Goal: Navigation & Orientation: Find specific page/section

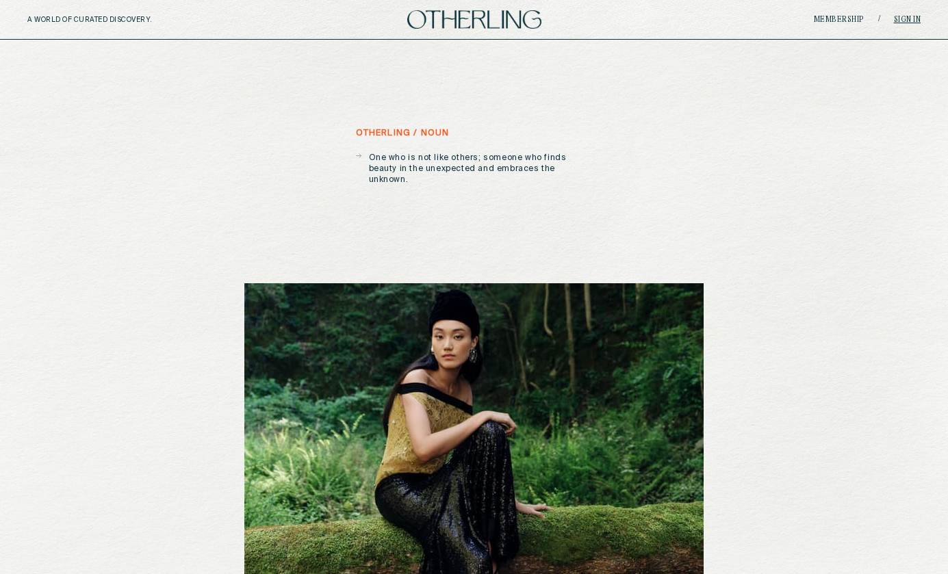
click at [899, 20] on link "Sign in" at bounding box center [907, 20] width 27 height 8
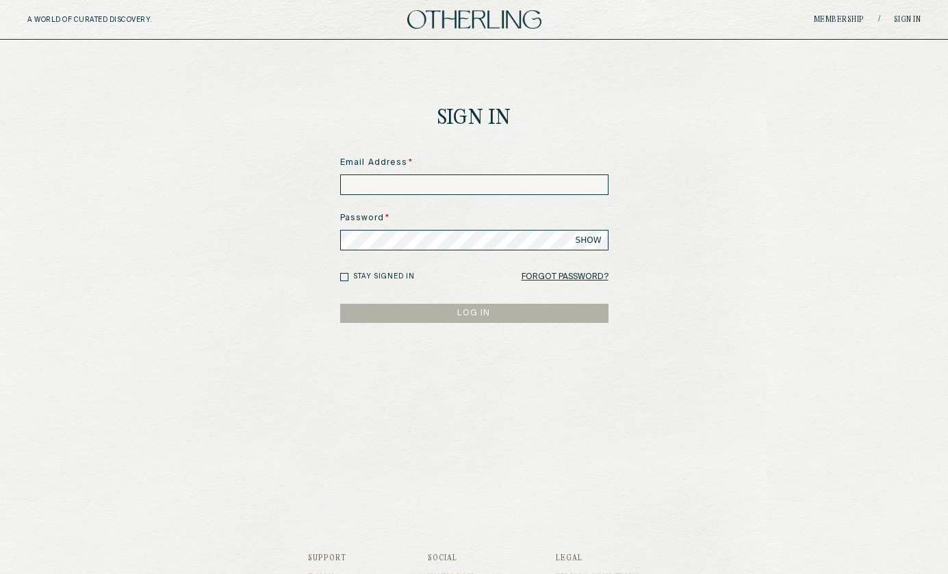
click at [778, 158] on main "Sign In Email Address * Password * SHOW Stay signed in Forgot Password? LOG IN" at bounding box center [474, 264] width 948 height 448
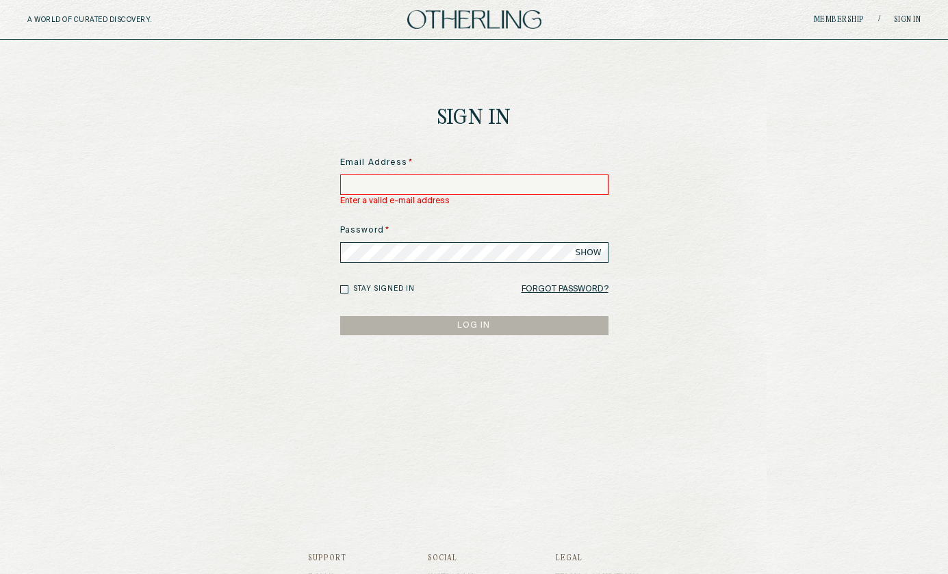
click at [427, 183] on input at bounding box center [474, 185] width 268 height 21
paste input "**********"
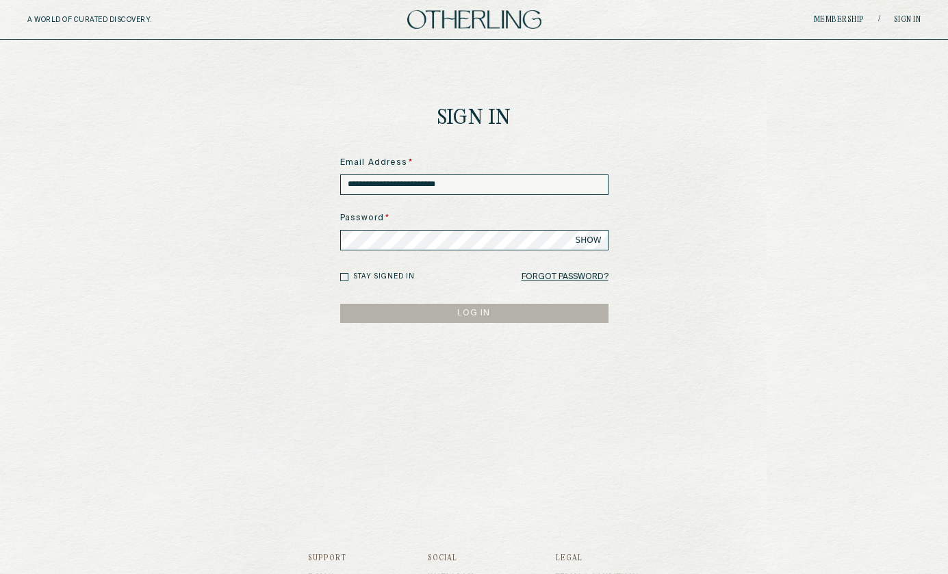
type input "**********"
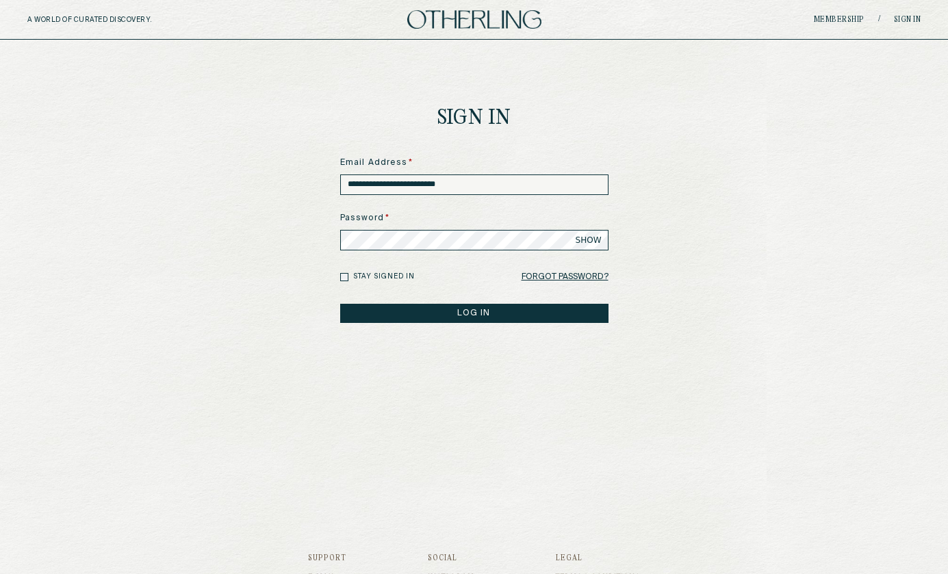
click at [408, 314] on button "LOG IN" at bounding box center [474, 313] width 268 height 19
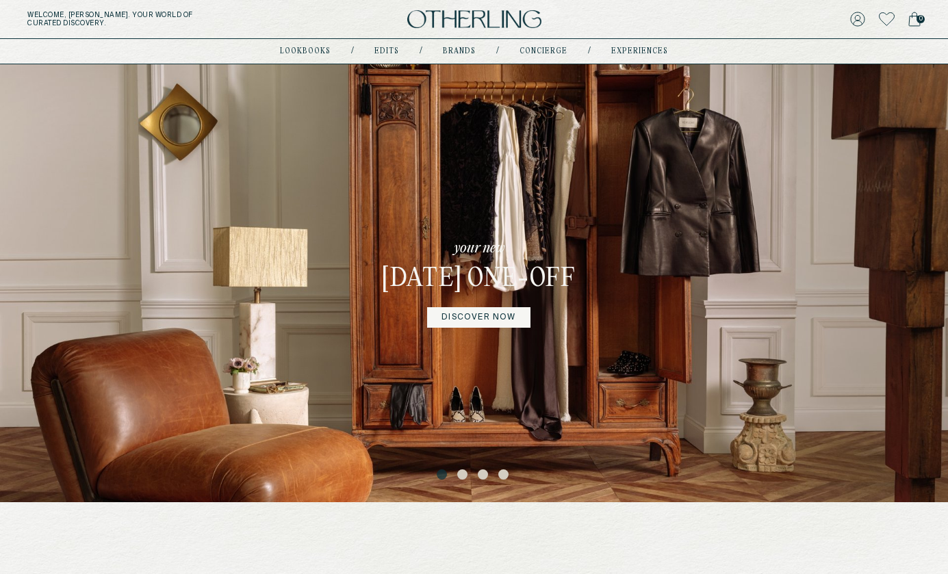
click at [463, 476] on button "2" at bounding box center [464, 476] width 14 height 14
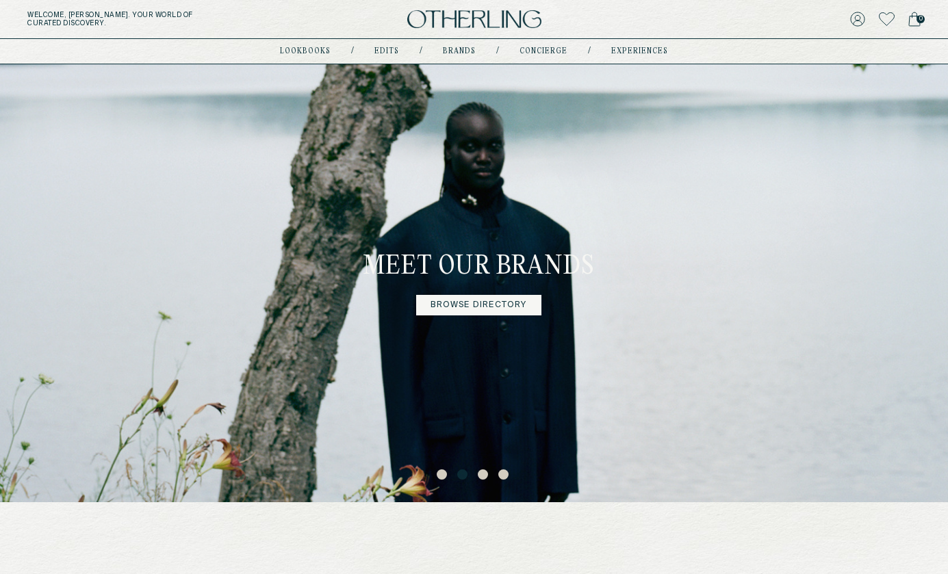
click at [483, 472] on button "3" at bounding box center [485, 476] width 14 height 14
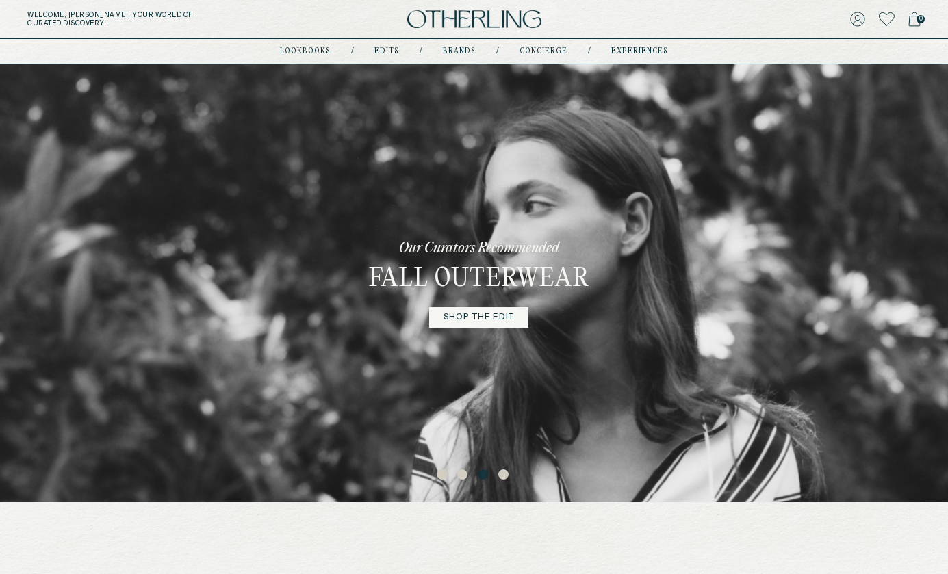
click at [502, 474] on button "4" at bounding box center [505, 476] width 14 height 14
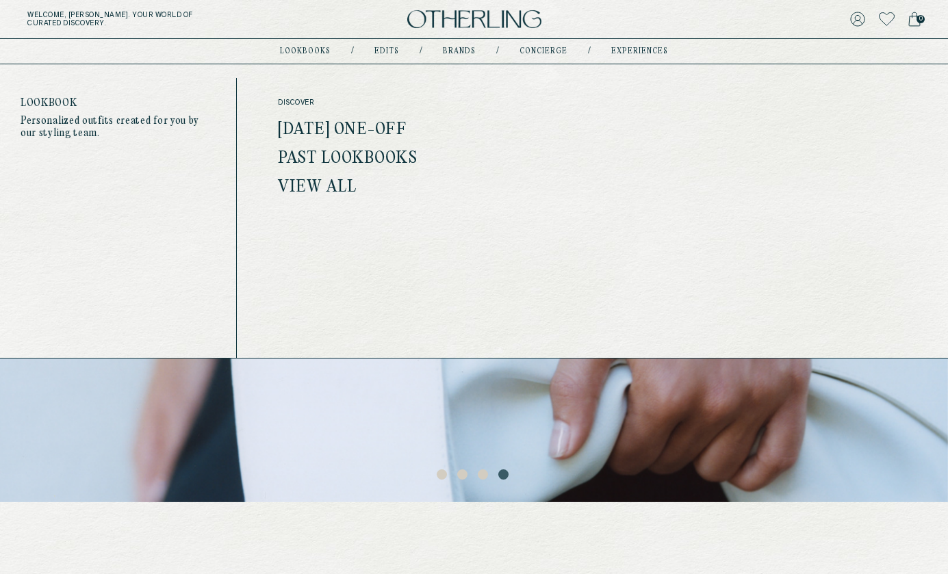
click at [315, 52] on link "lookbooks" at bounding box center [305, 51] width 51 height 7
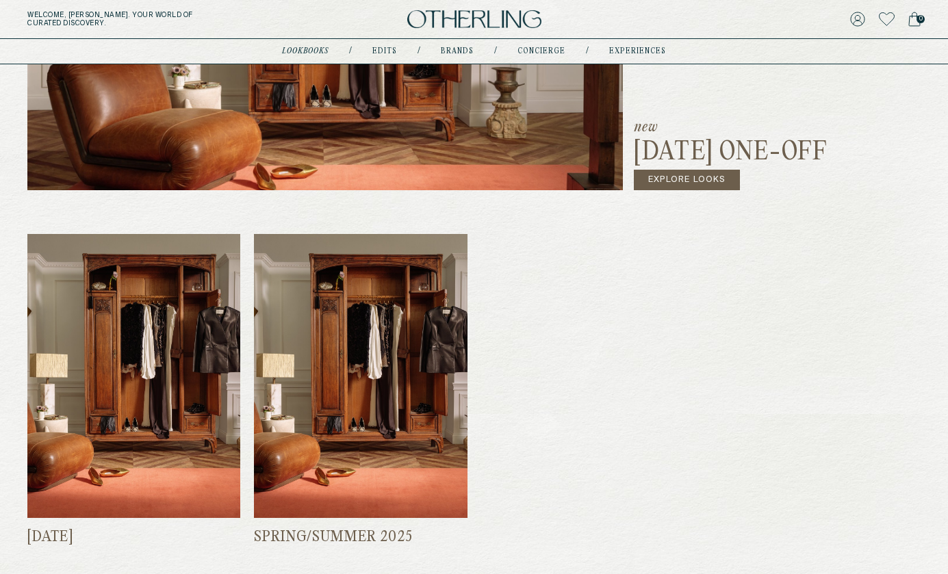
scroll to position [512, 0]
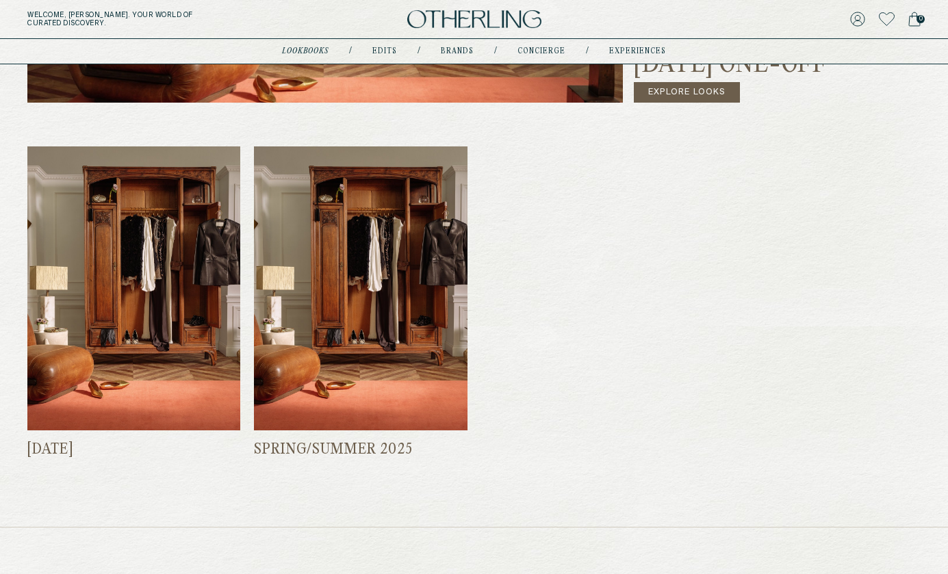
click at [181, 335] on img at bounding box center [133, 288] width 213 height 285
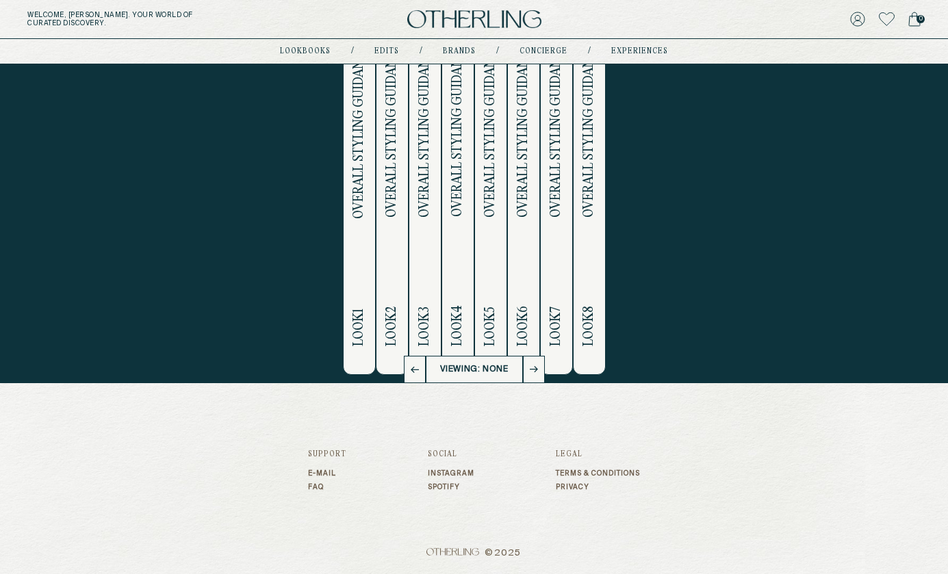
scroll to position [191, 0]
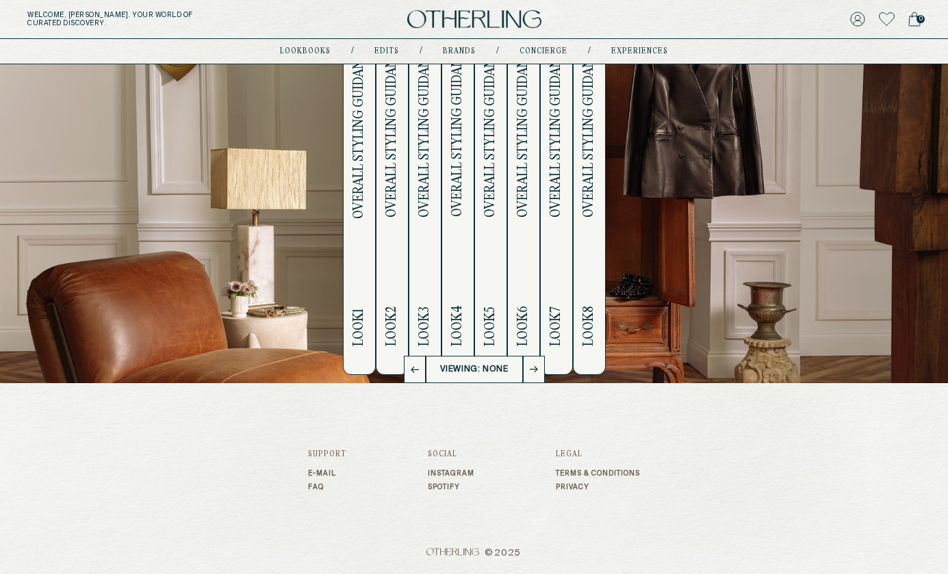
click at [363, 193] on span "Overall Styling Guidance" at bounding box center [359, 132] width 16 height 174
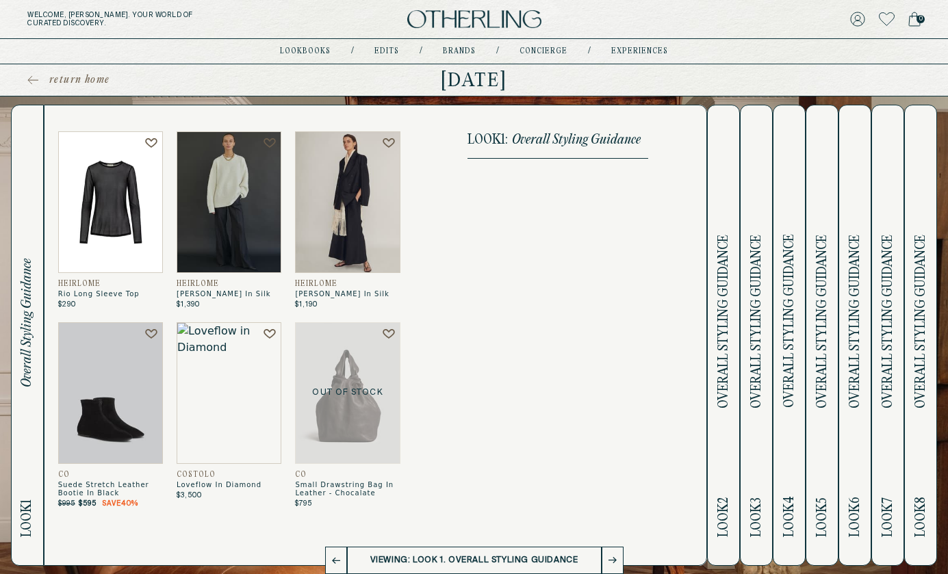
scroll to position [0, 0]
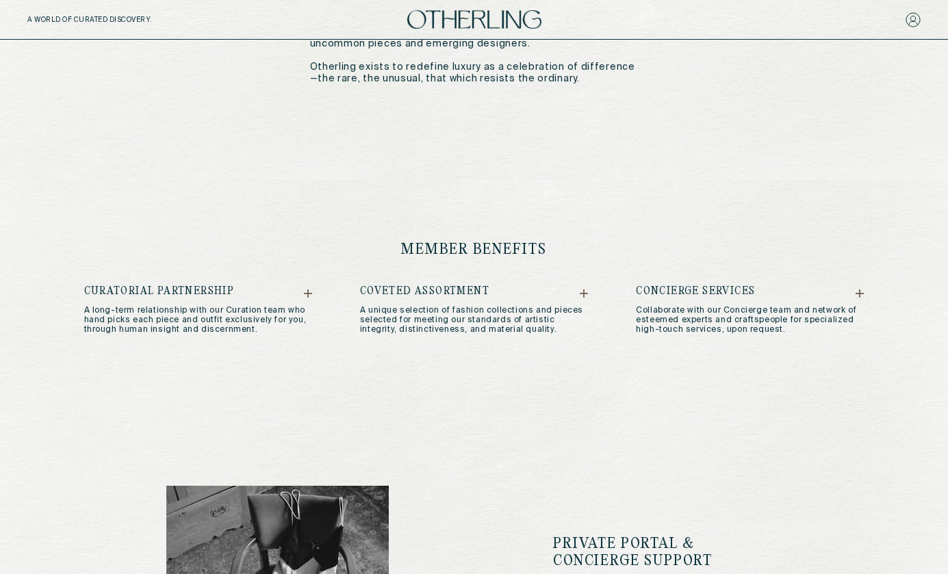
scroll to position [667, 0]
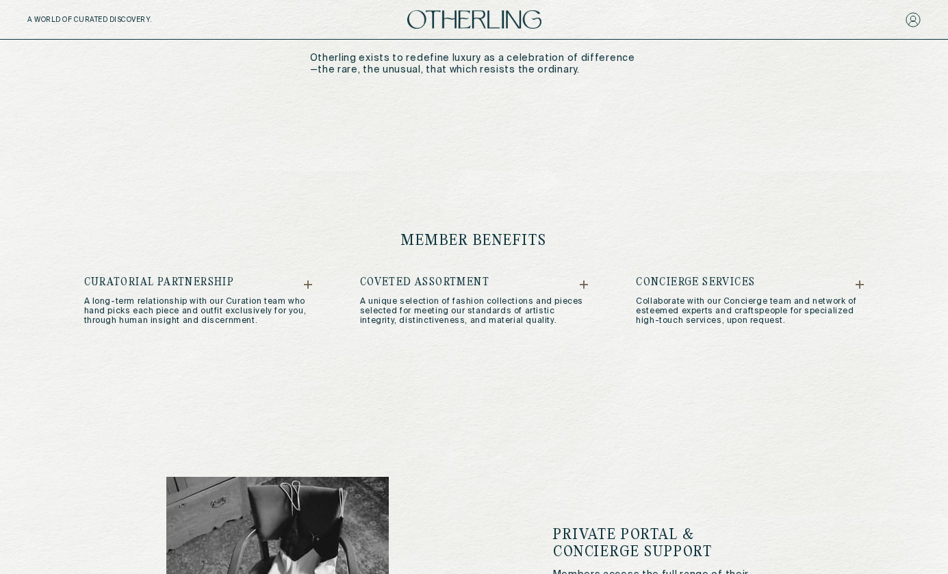
click at [309, 281] on icon at bounding box center [308, 285] width 8 height 8
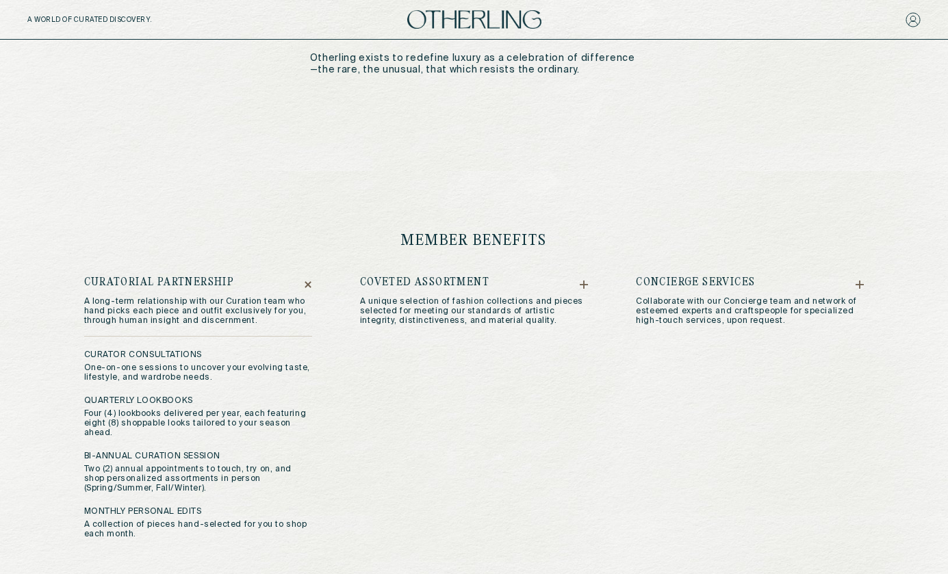
click at [309, 281] on icon at bounding box center [308, 285] width 12 height 12
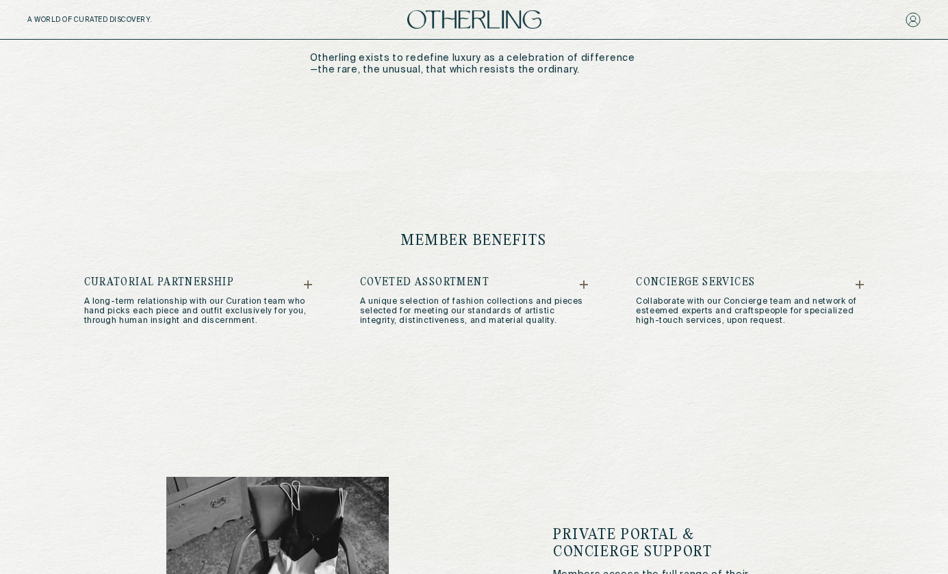
click at [580, 281] on icon at bounding box center [584, 285] width 8 height 8
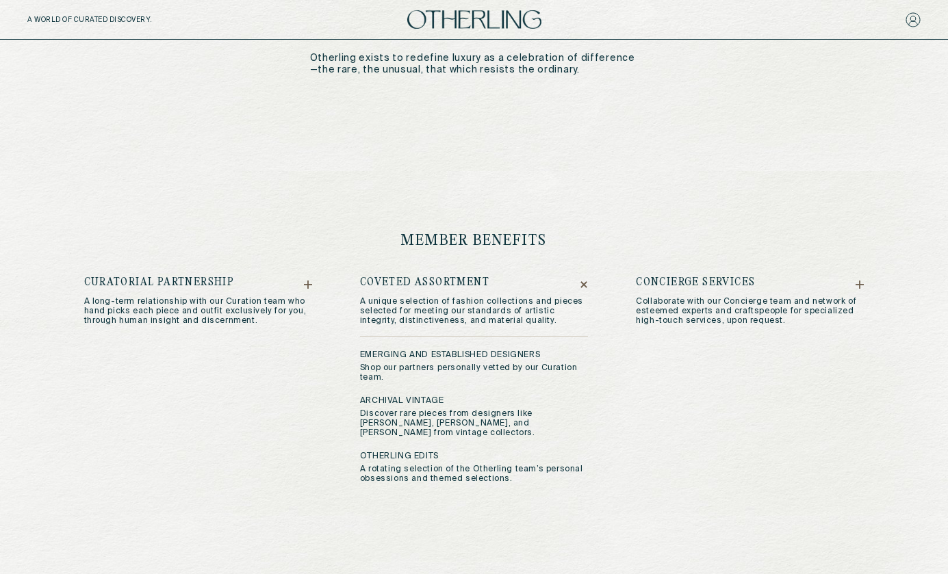
click at [580, 279] on icon at bounding box center [584, 285] width 12 height 12
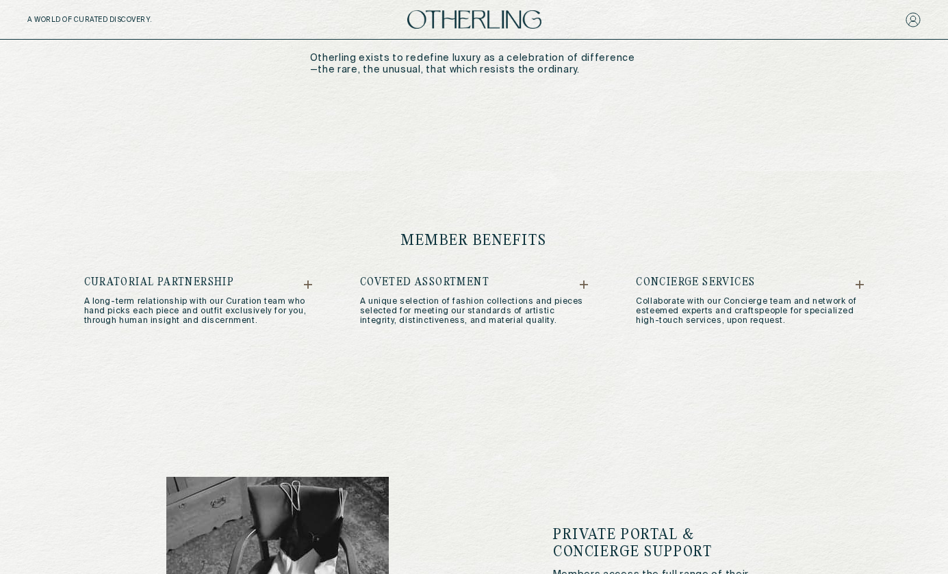
click at [862, 281] on icon at bounding box center [859, 285] width 8 height 8
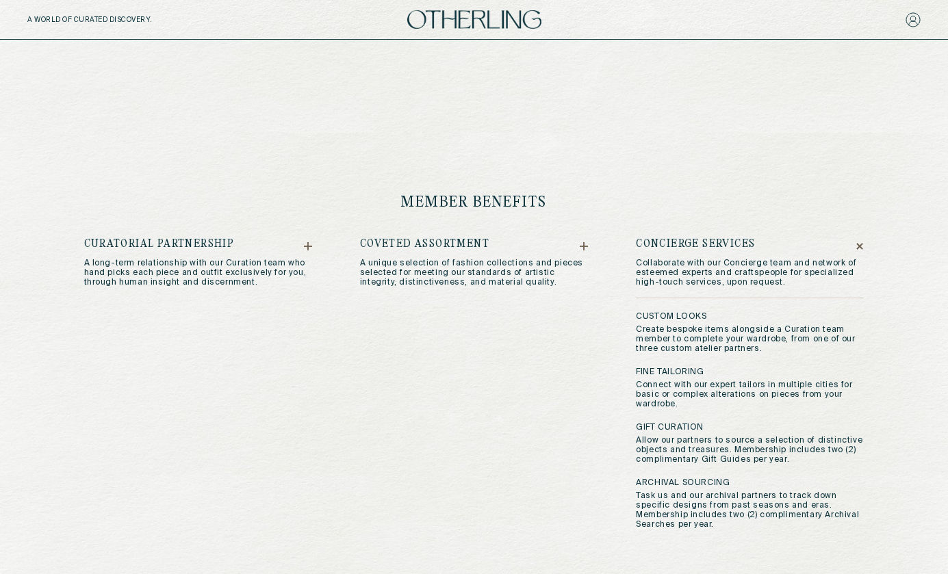
scroll to position [713, 0]
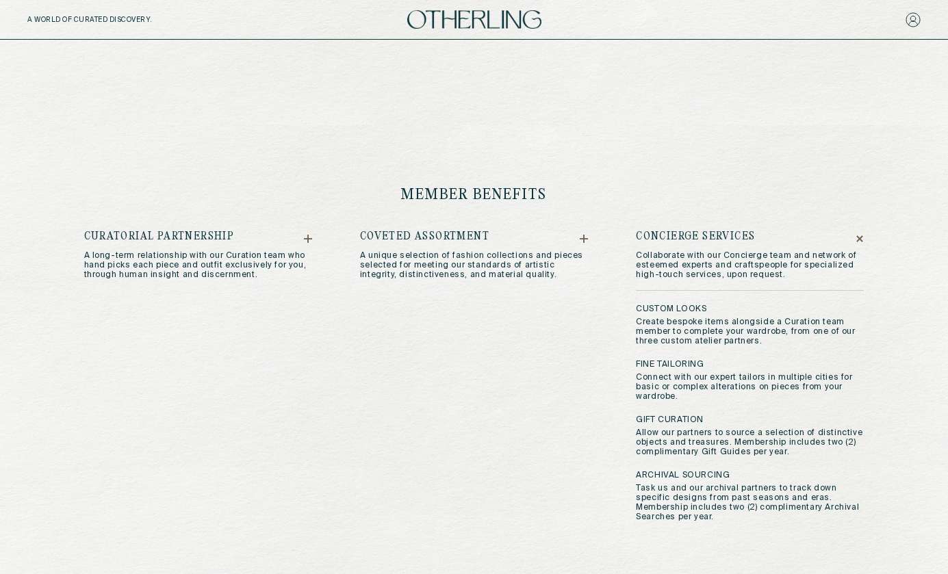
click at [858, 233] on icon at bounding box center [860, 239] width 12 height 12
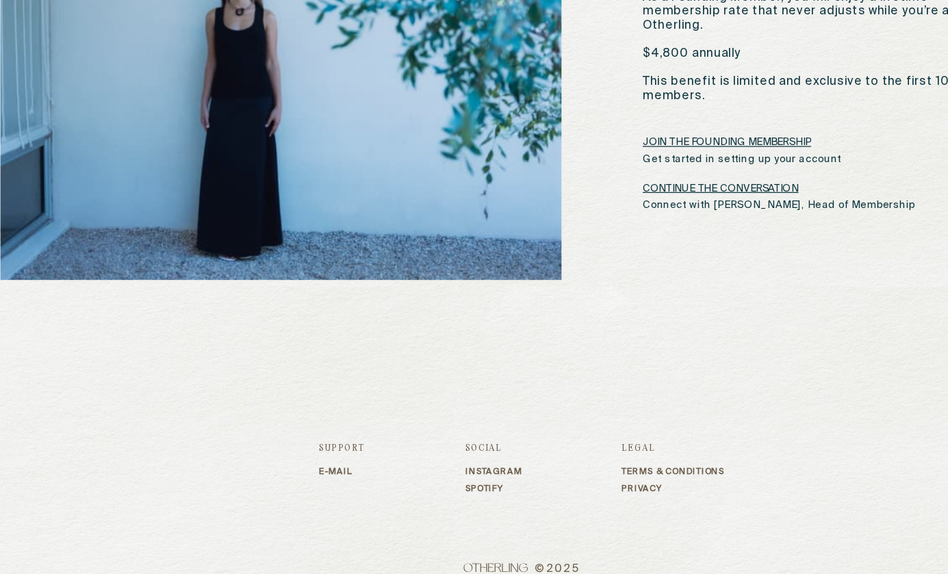
scroll to position [2176, 0]
click at [428, 500] on link "Spotify" at bounding box center [451, 504] width 47 height 8
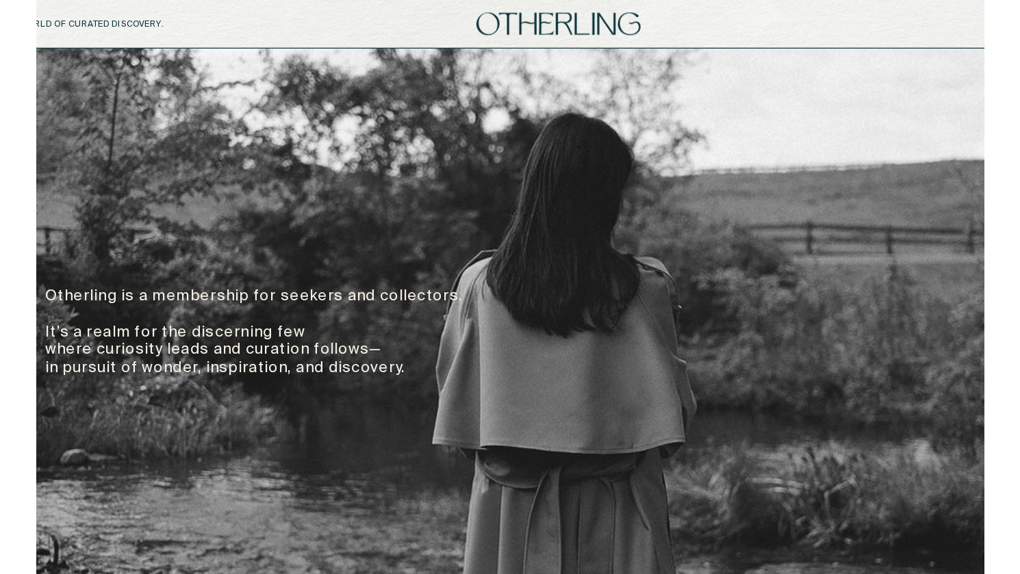
scroll to position [0, 0]
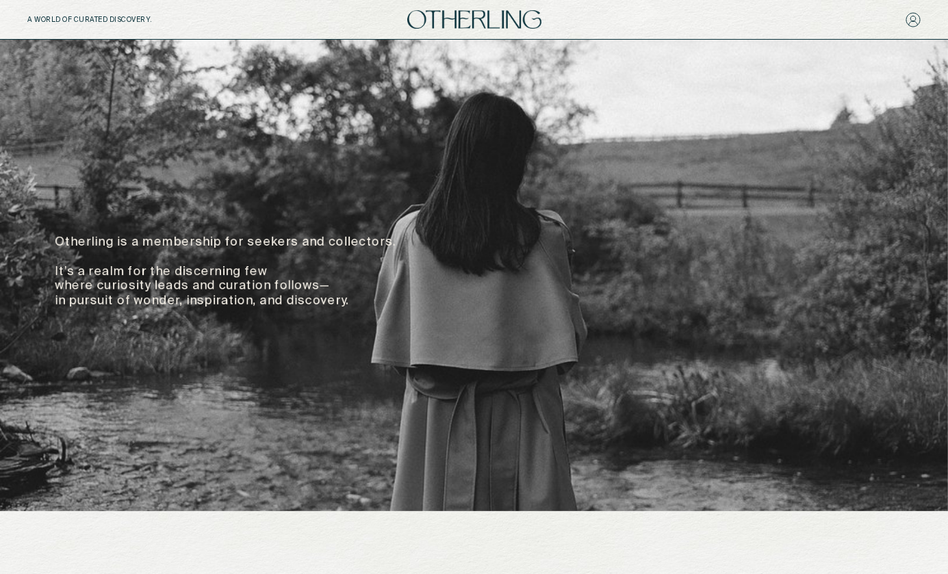
click at [129, 16] on h5 "A WORLD OF CURATED DISCOVERY." at bounding box center [119, 20] width 184 height 8
click at [917, 16] on icon at bounding box center [912, 19] width 15 height 15
click at [467, 18] on img at bounding box center [474, 19] width 134 height 18
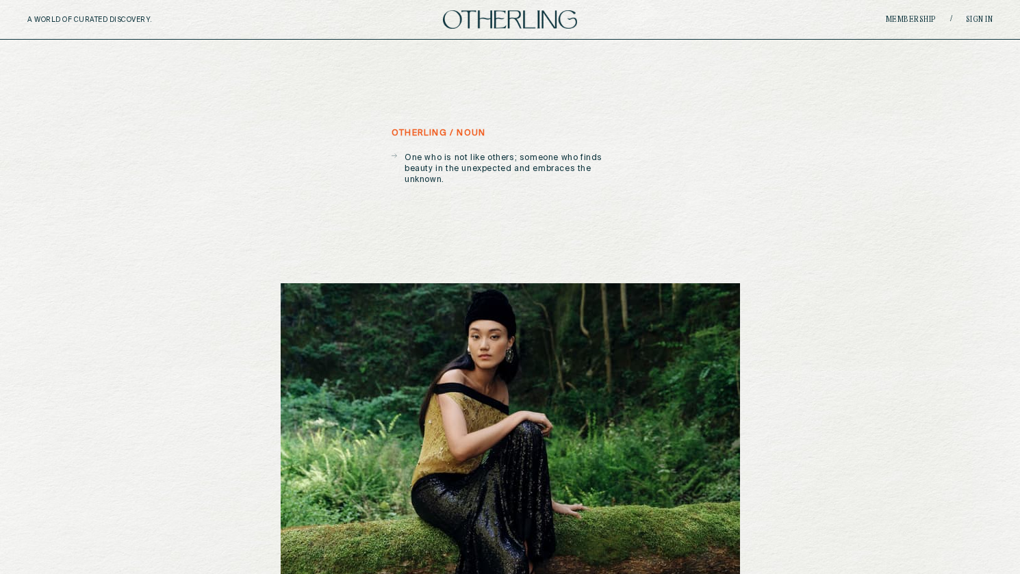
click at [515, 23] on img at bounding box center [510, 19] width 134 height 18
click at [947, 18] on link "Sign in" at bounding box center [979, 20] width 27 height 8
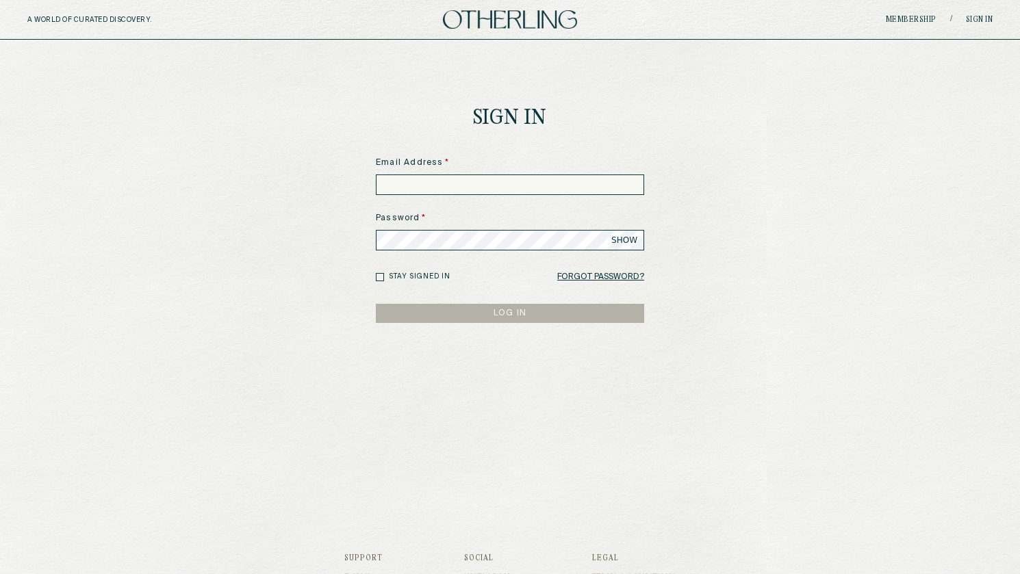
type input "**********"
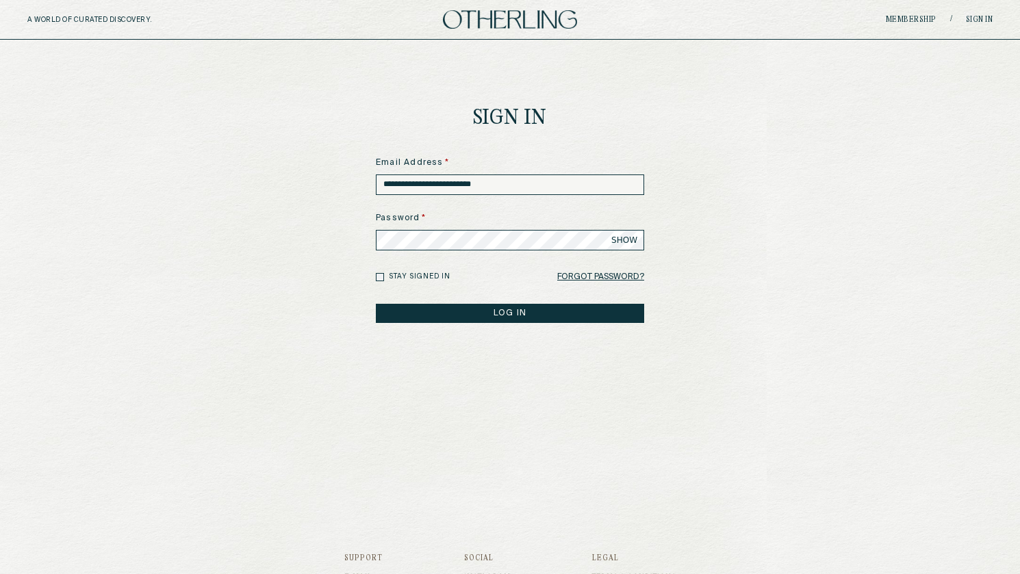
click at [433, 276] on label "Stay signed in" at bounding box center [420, 277] width 62 height 10
click at [476, 310] on button "LOG IN" at bounding box center [510, 313] width 268 height 19
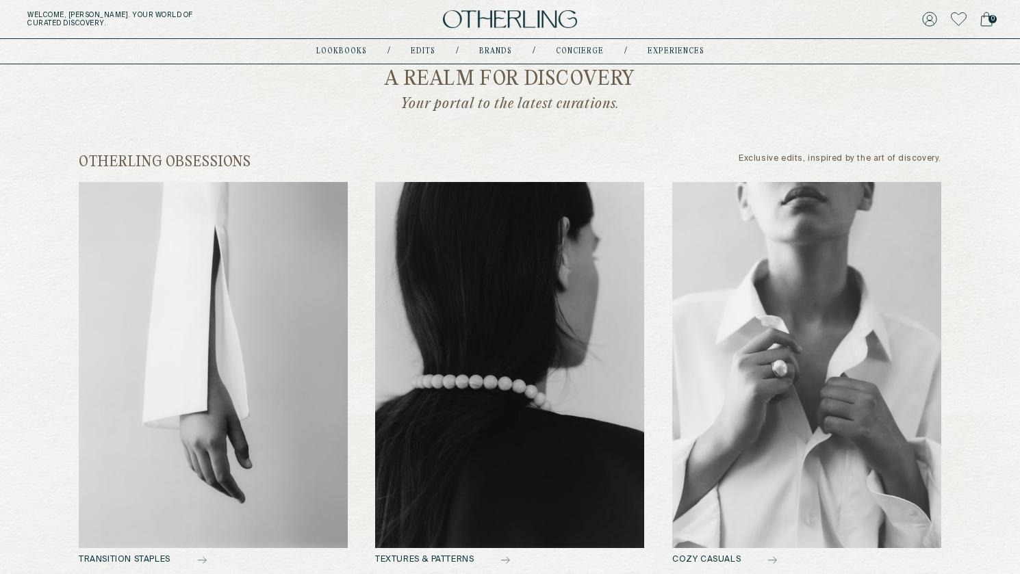
scroll to position [489, 0]
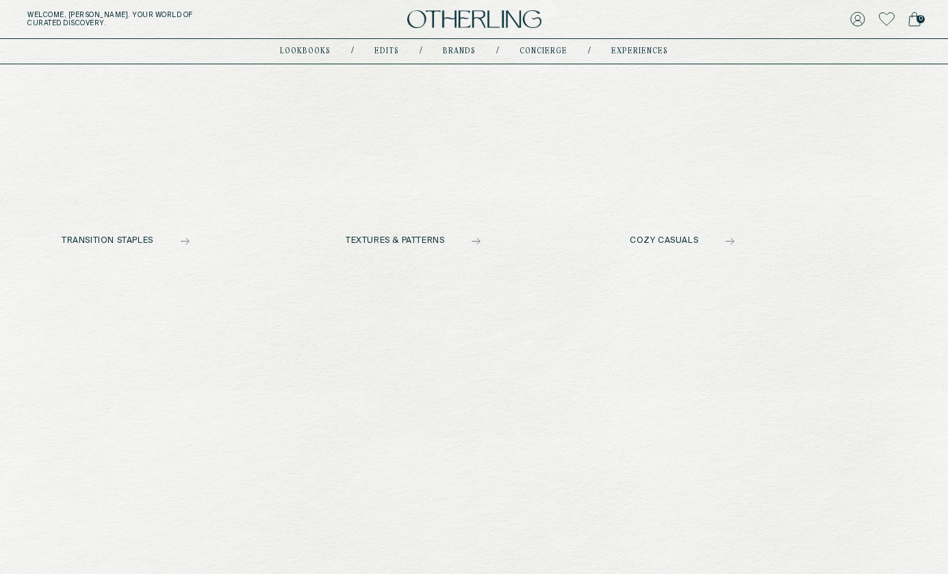
scroll to position [602, 0]
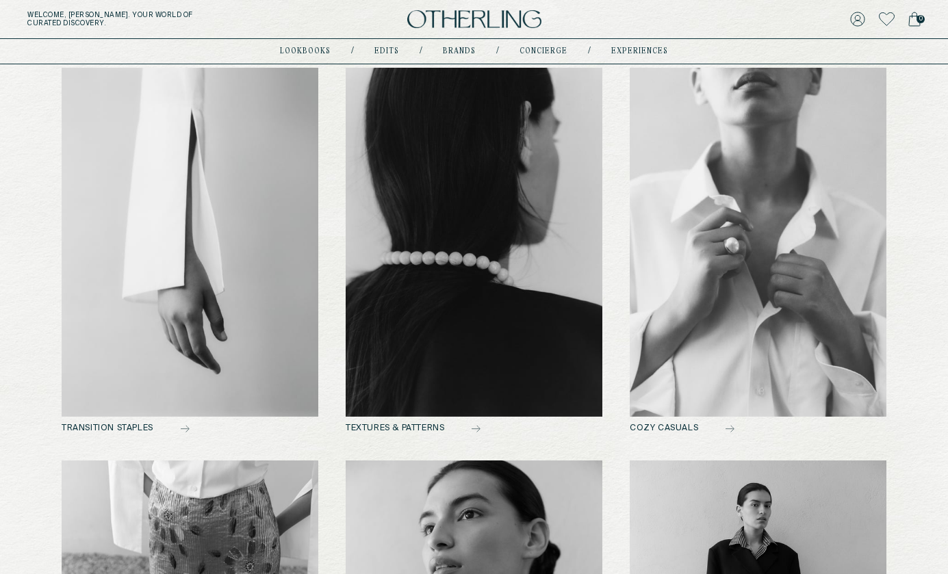
click at [435, 429] on h2 "TEXTURES & PATTERNS" at bounding box center [474, 429] width 257 height 10
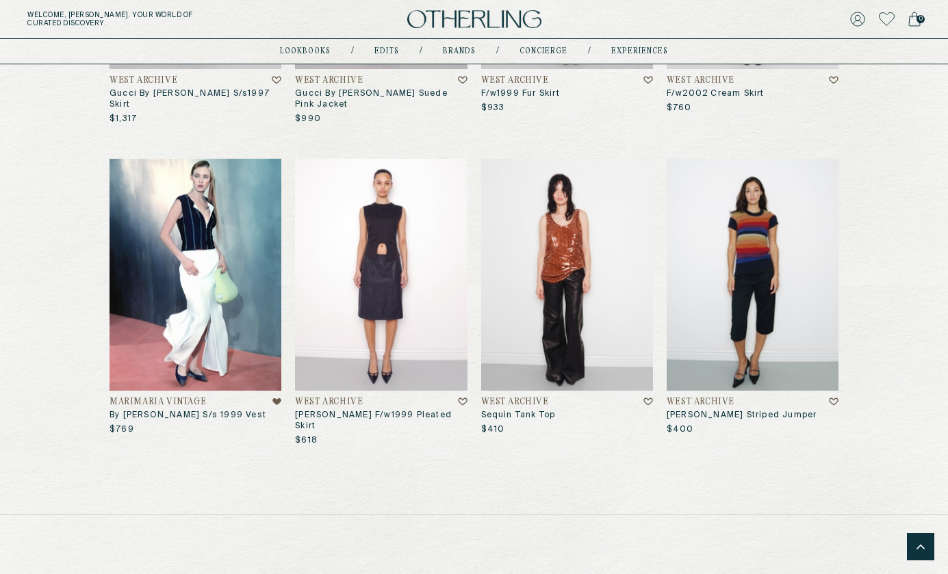
scroll to position [3882, 0]
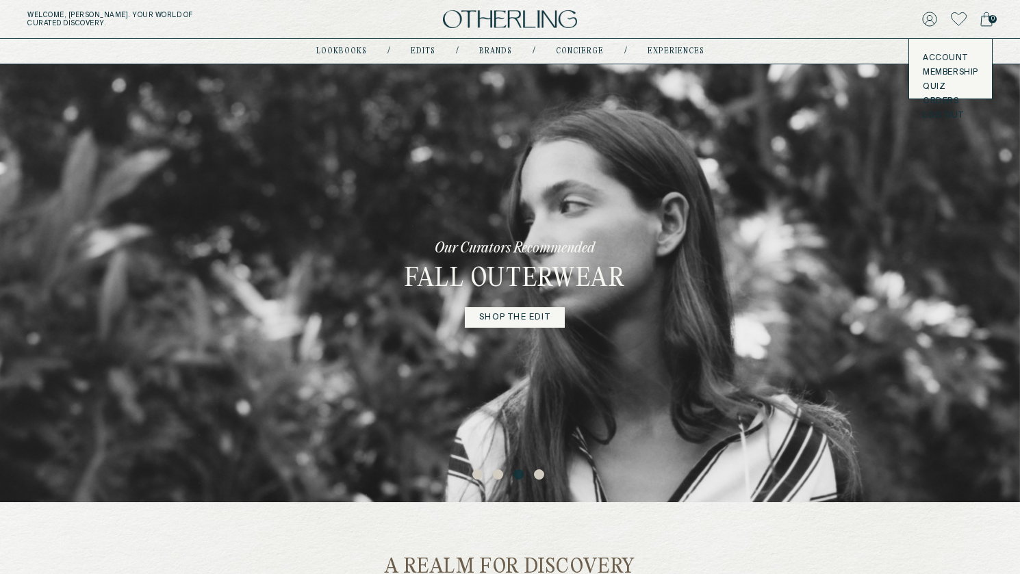
click at [933, 27] on icon at bounding box center [929, 19] width 15 height 15
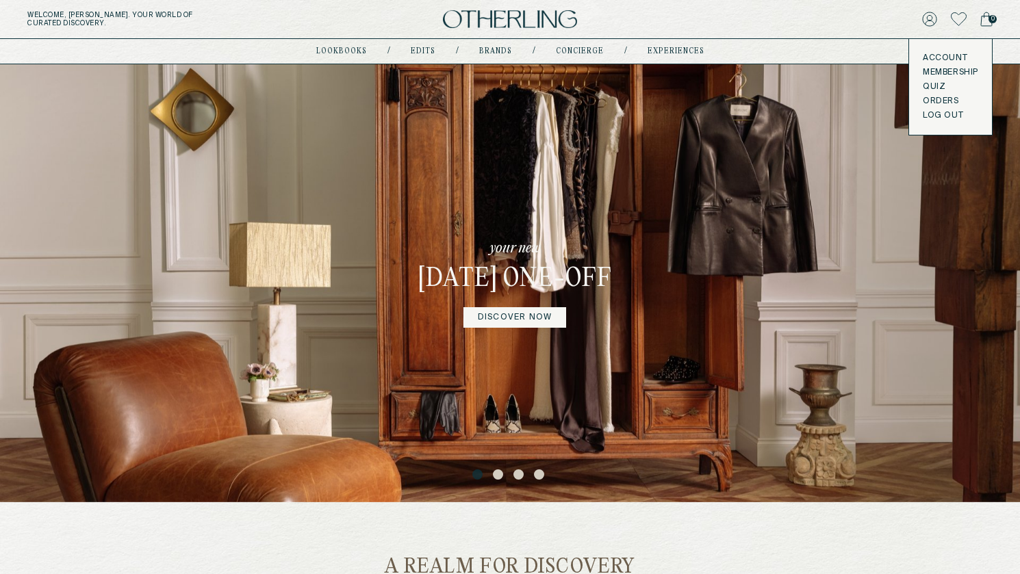
click at [947, 112] on button "LOG OUT" at bounding box center [943, 115] width 40 height 11
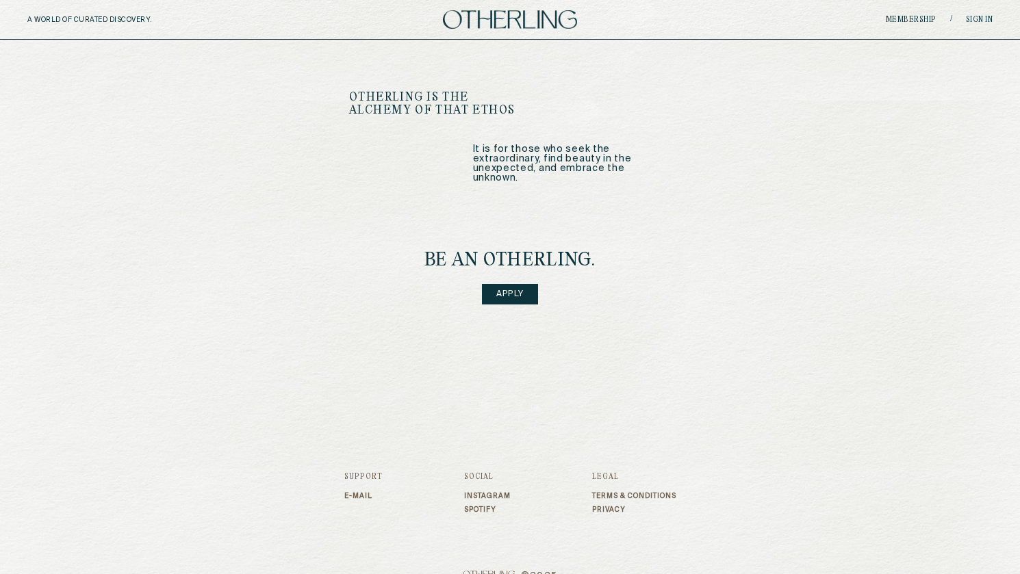
click at [496, 284] on link "Apply" at bounding box center [510, 294] width 56 height 21
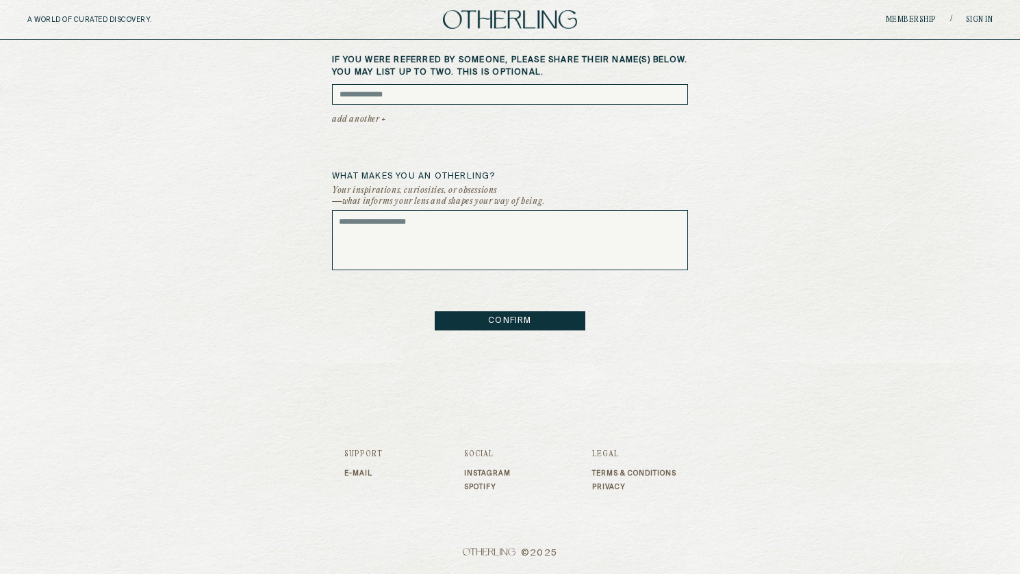
scroll to position [539, 0]
click at [472, 470] on link "Instagram" at bounding box center [487, 473] width 47 height 8
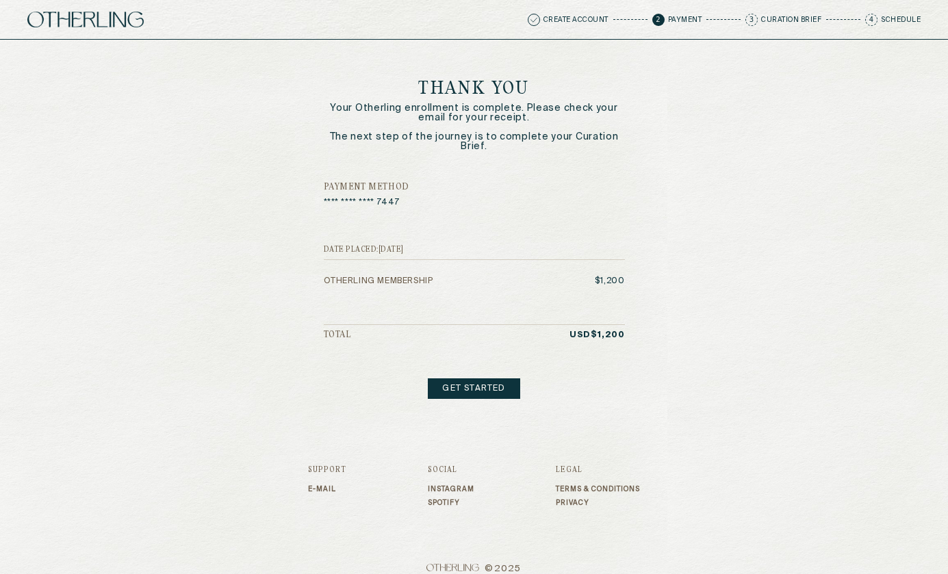
click at [120, 16] on img at bounding box center [85, 20] width 116 height 16
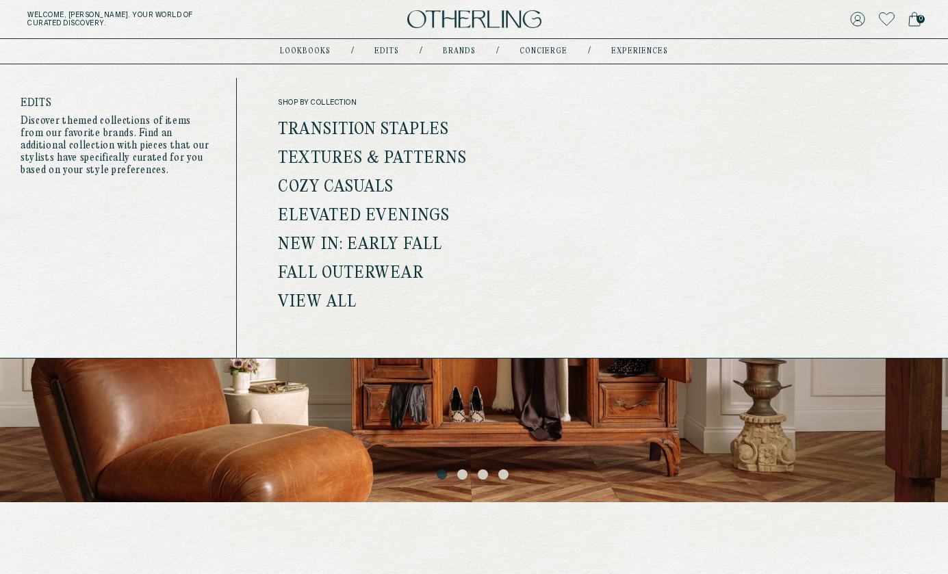
click at [389, 52] on link "Edits" at bounding box center [386, 51] width 25 height 7
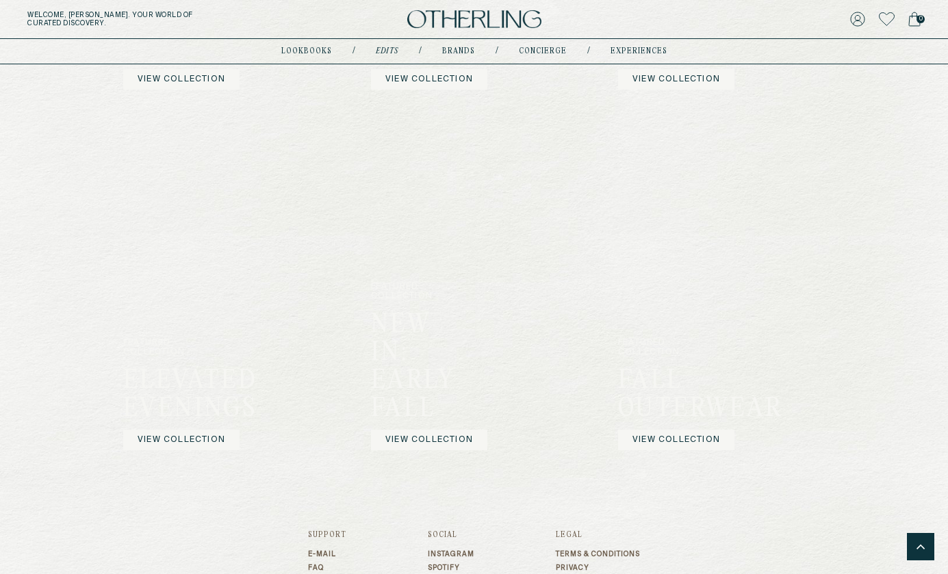
scroll to position [928, 0]
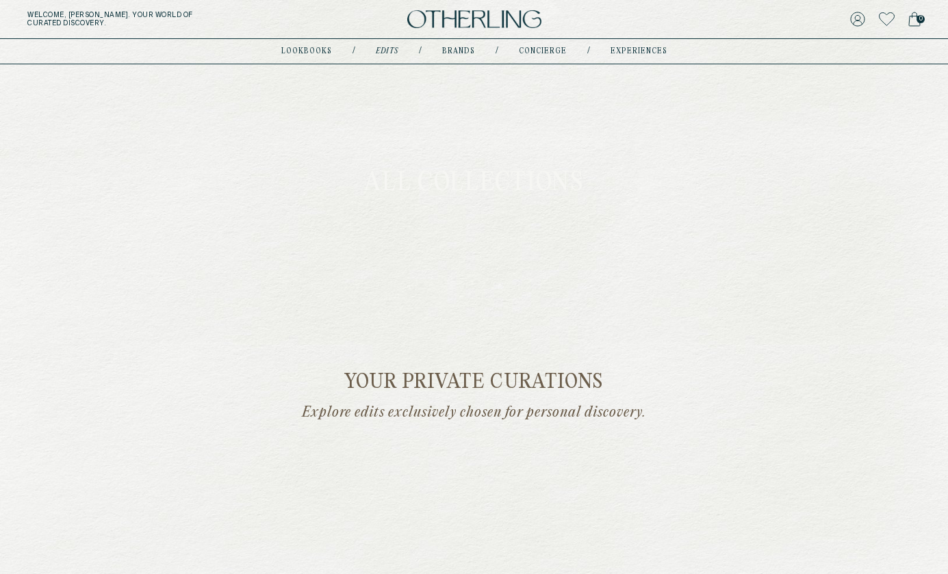
scroll to position [387, 0]
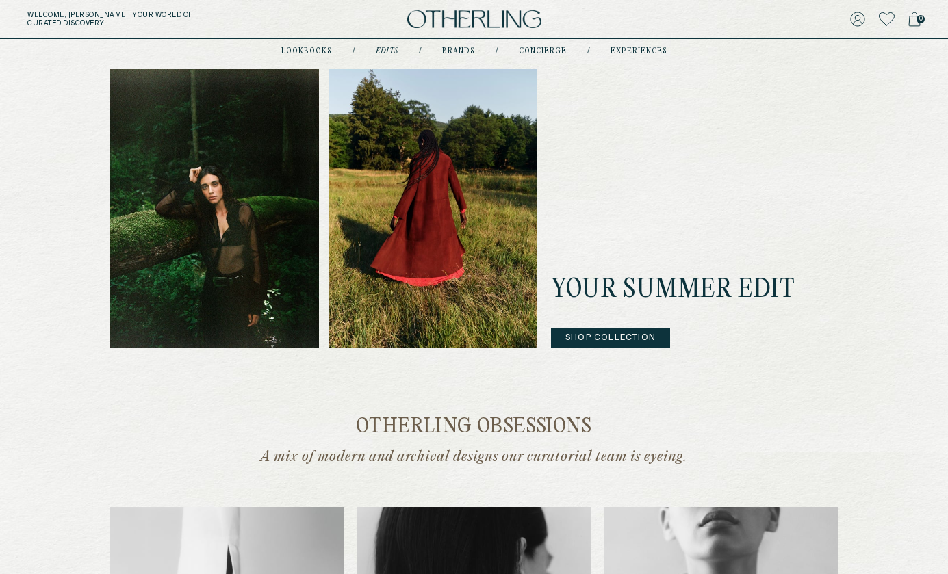
click at [502, 213] on img at bounding box center [432, 208] width 209 height 279
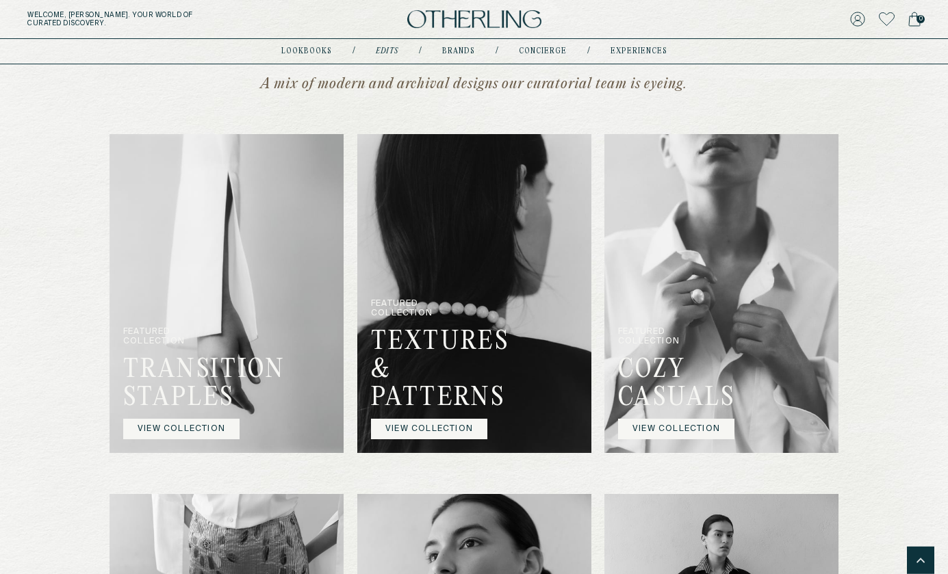
scroll to position [760, 0]
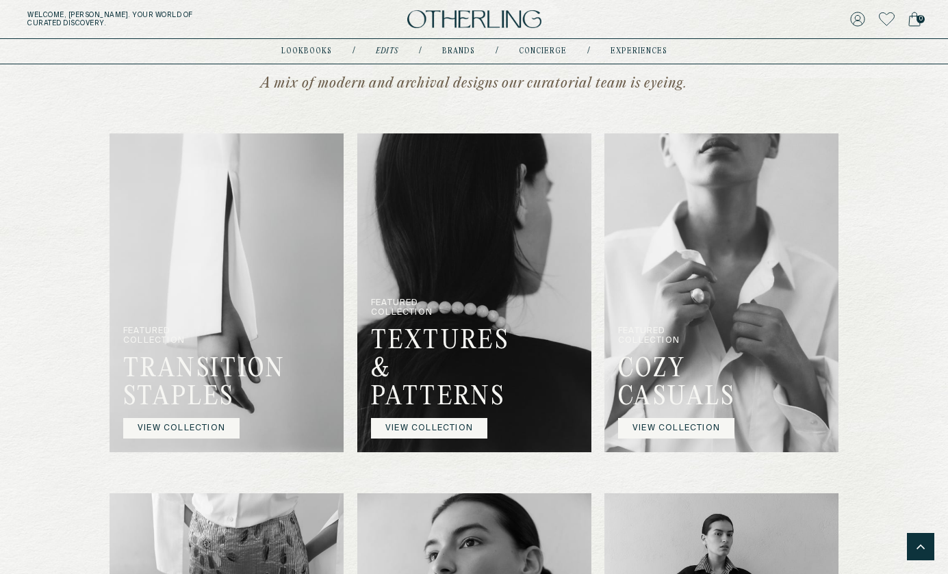
click at [272, 311] on img at bounding box center [226, 292] width 234 height 319
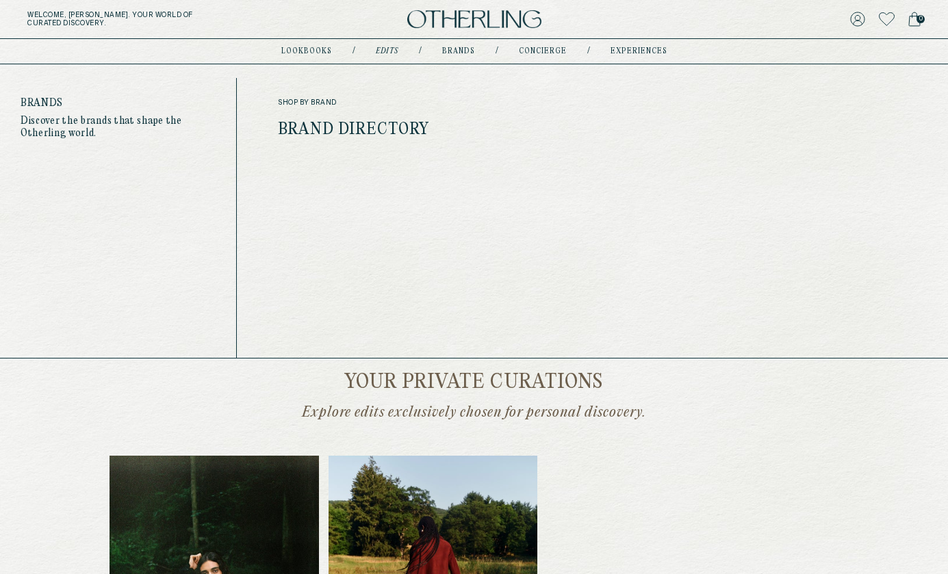
click at [459, 49] on link "Brands" at bounding box center [458, 51] width 33 height 7
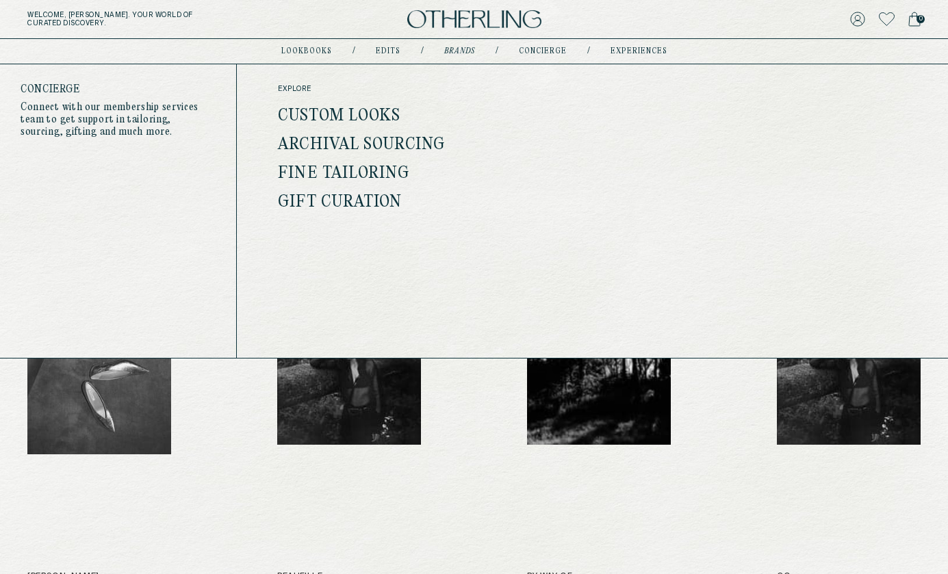
click at [320, 120] on link "Custom Looks" at bounding box center [339, 116] width 122 height 18
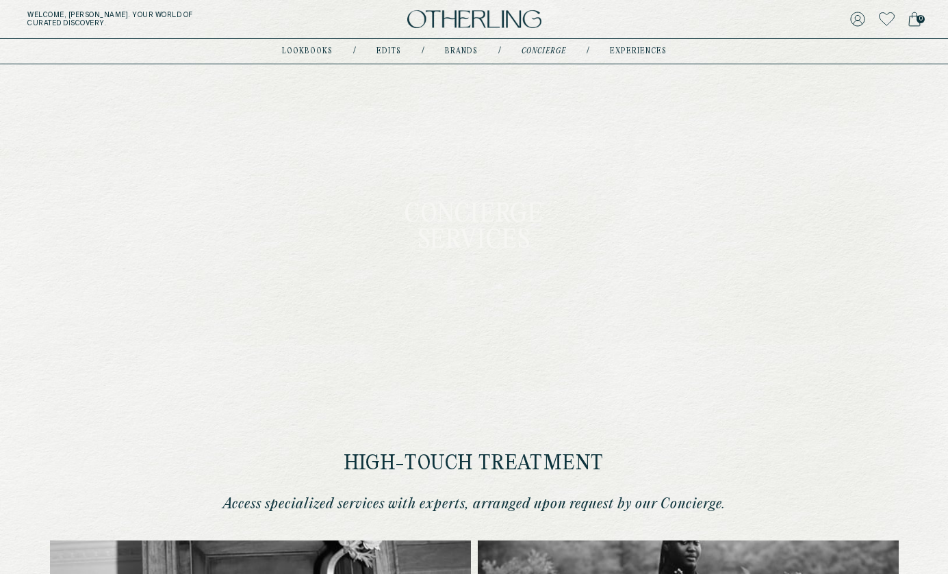
type input "********"
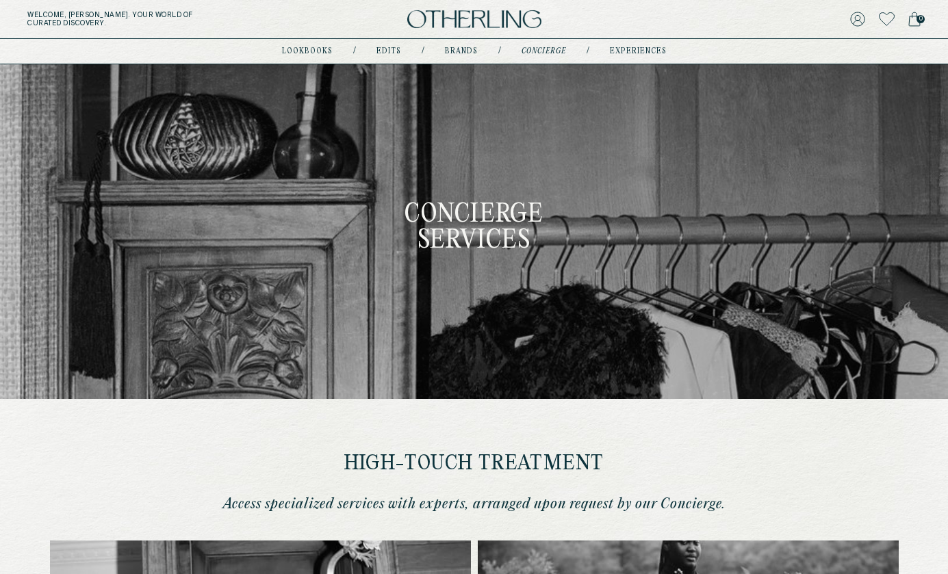
type input "**********"
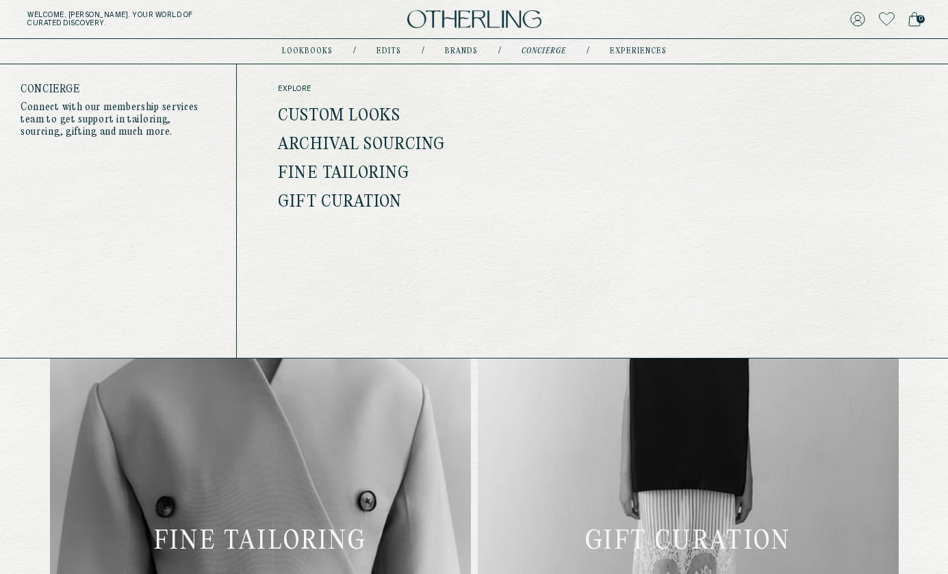
click at [384, 145] on link "Archival Sourcing" at bounding box center [361, 145] width 167 height 18
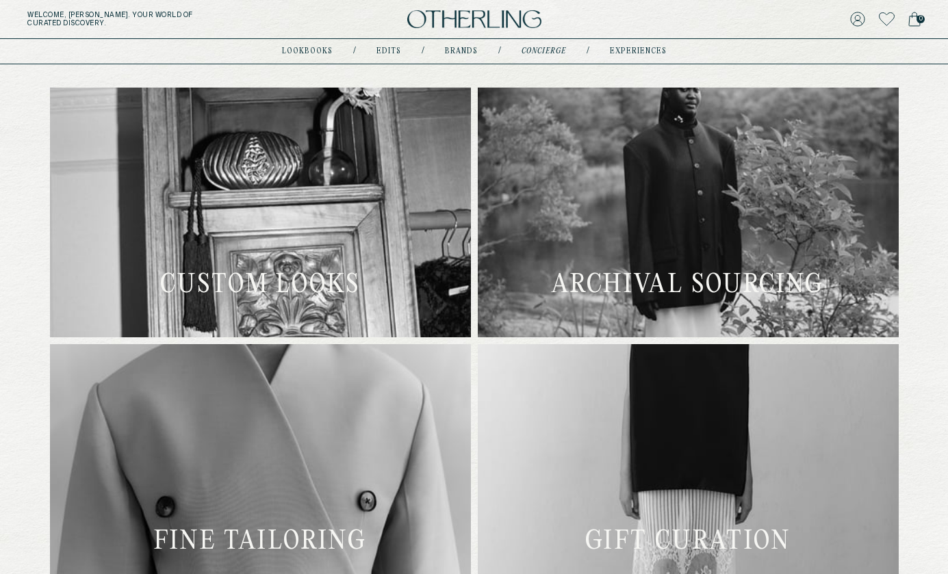
scroll to position [0, 0]
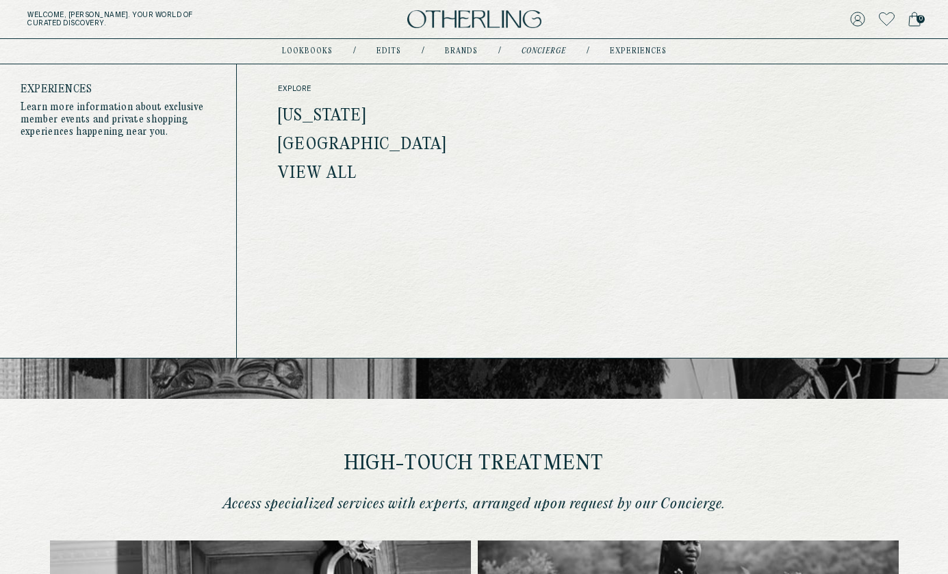
click at [636, 49] on link "experiences" at bounding box center [638, 51] width 57 height 7
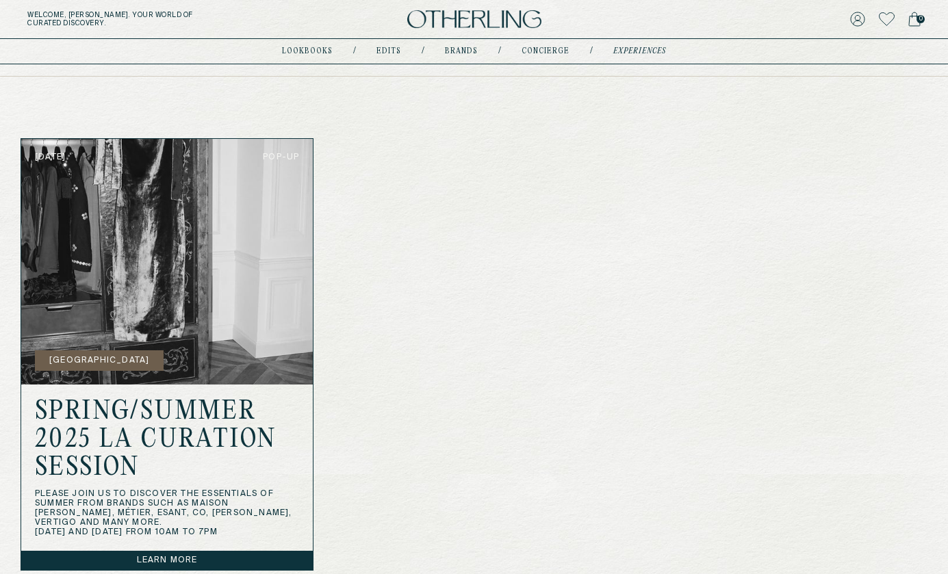
scroll to position [411, 0]
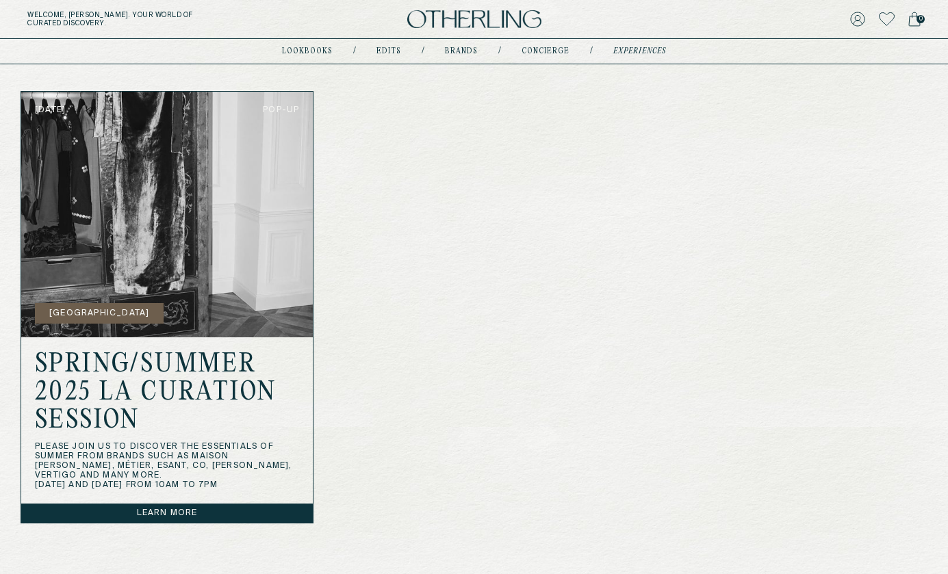
click at [255, 236] on img at bounding box center [167, 215] width 292 height 246
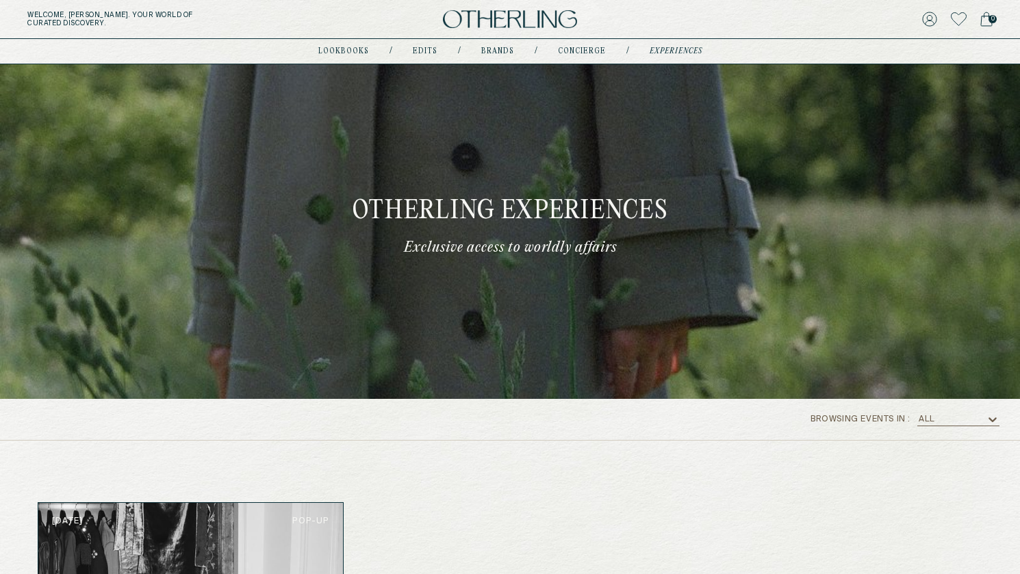
scroll to position [0, 0]
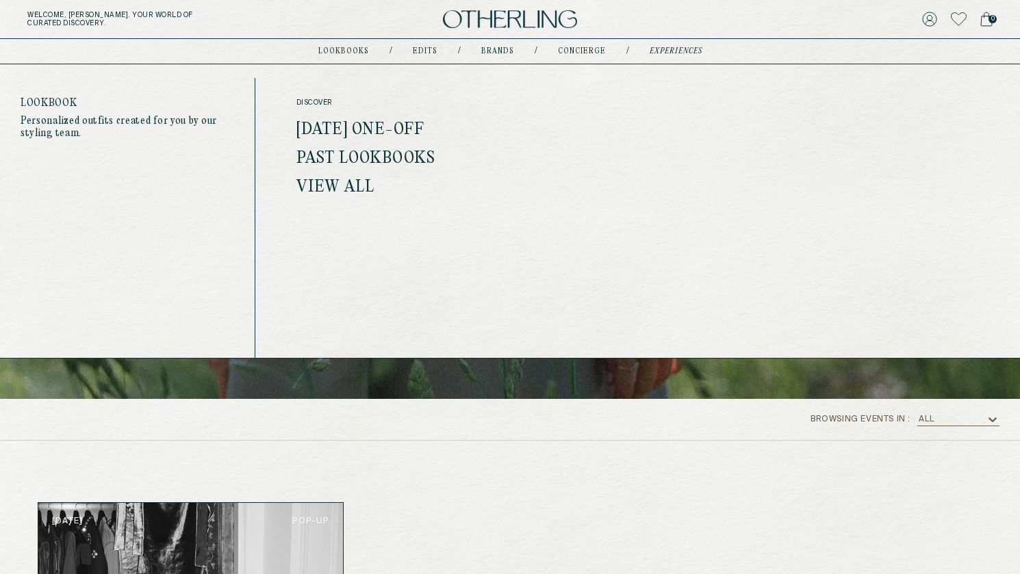
click at [360, 52] on link "lookbooks" at bounding box center [343, 51] width 51 height 7
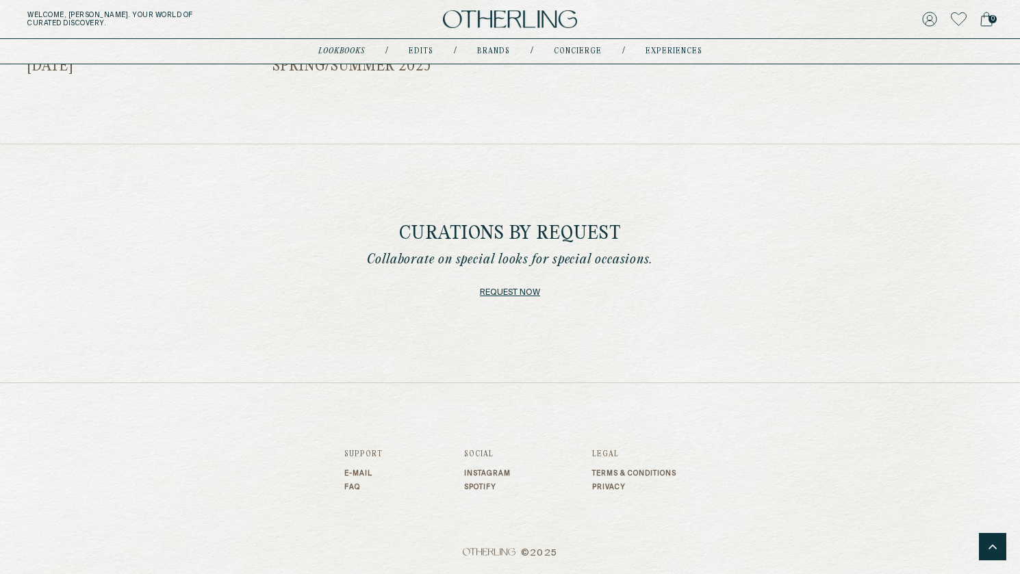
scroll to position [919, 0]
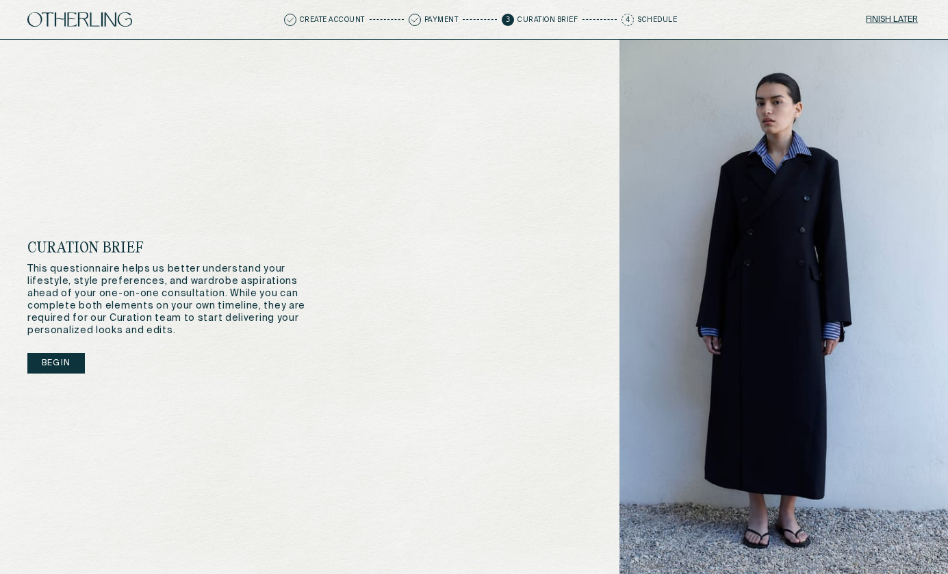
click at [73, 361] on button "Begin" at bounding box center [55, 363] width 57 height 21
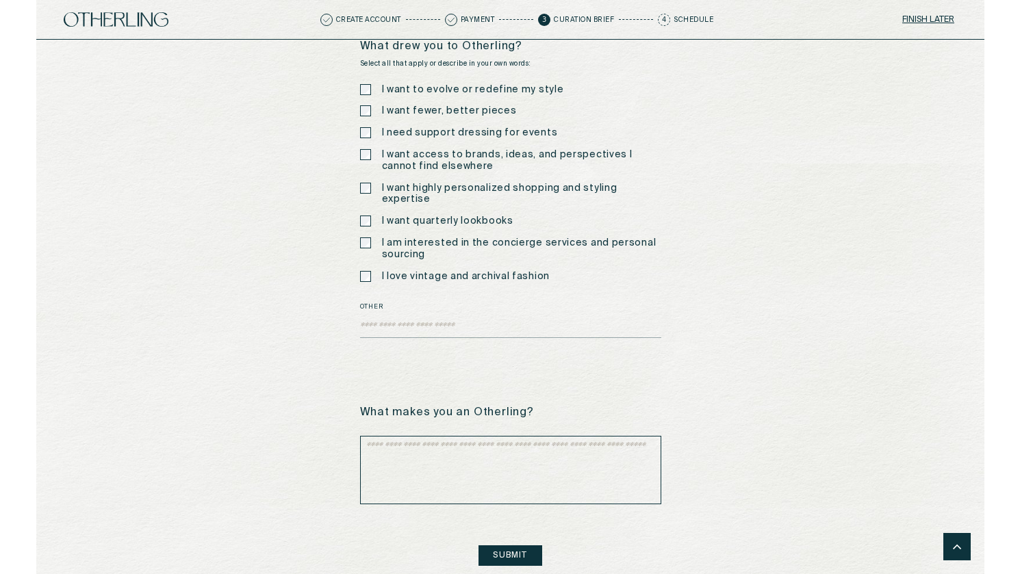
scroll to position [2348, 0]
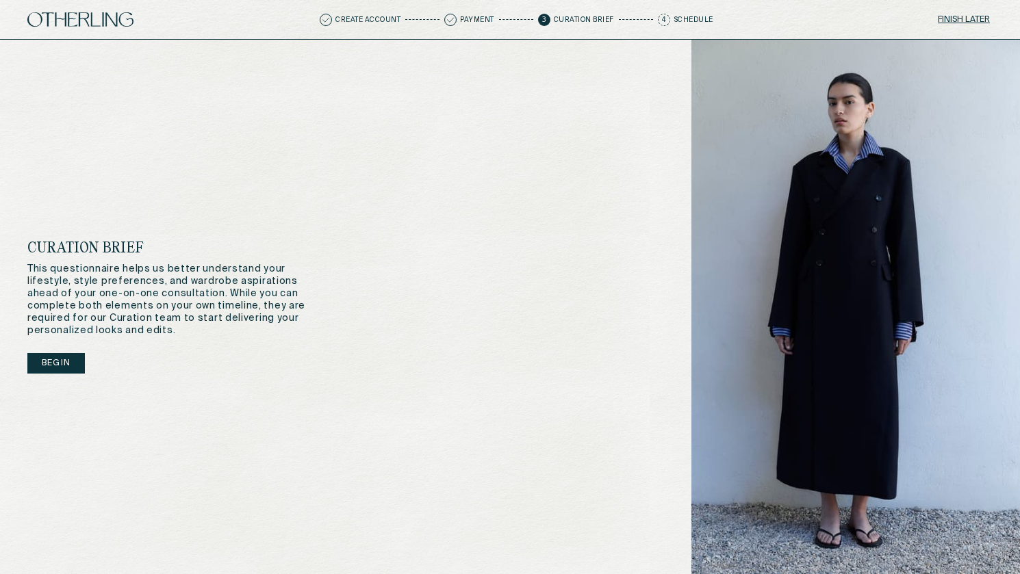
click at [57, 357] on button "Begin" at bounding box center [55, 363] width 57 height 21
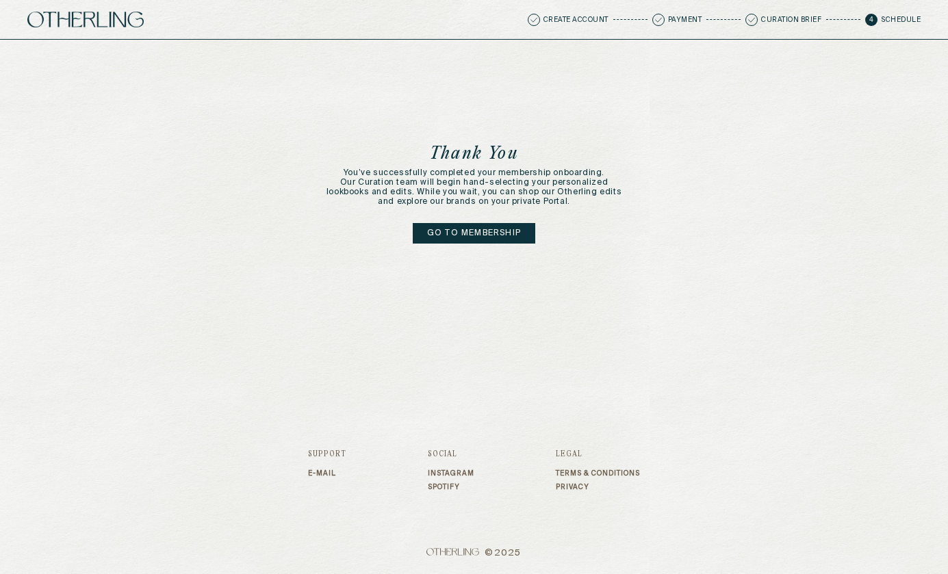
click at [486, 234] on link "Go to membership" at bounding box center [474, 233] width 122 height 21
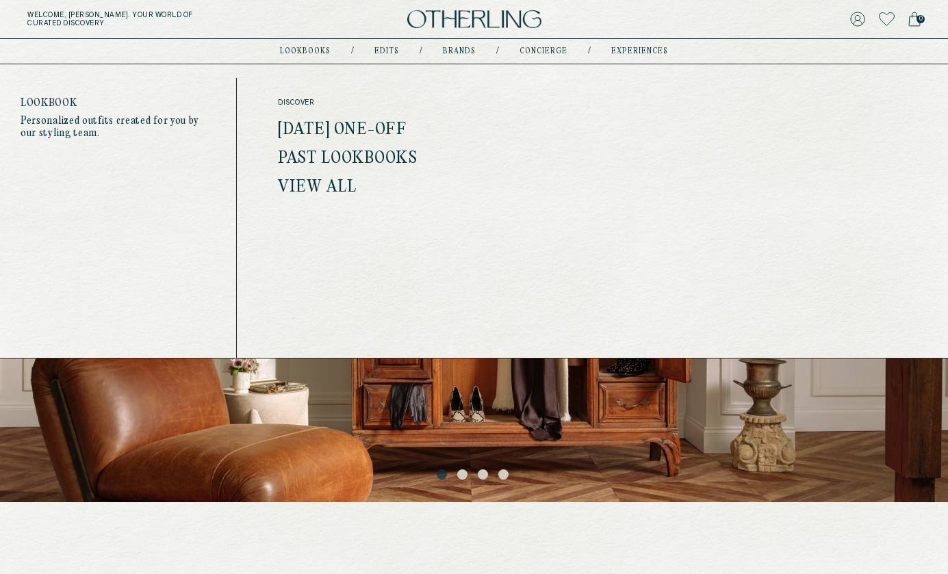
click at [320, 49] on link "lookbooks" at bounding box center [305, 51] width 51 height 7
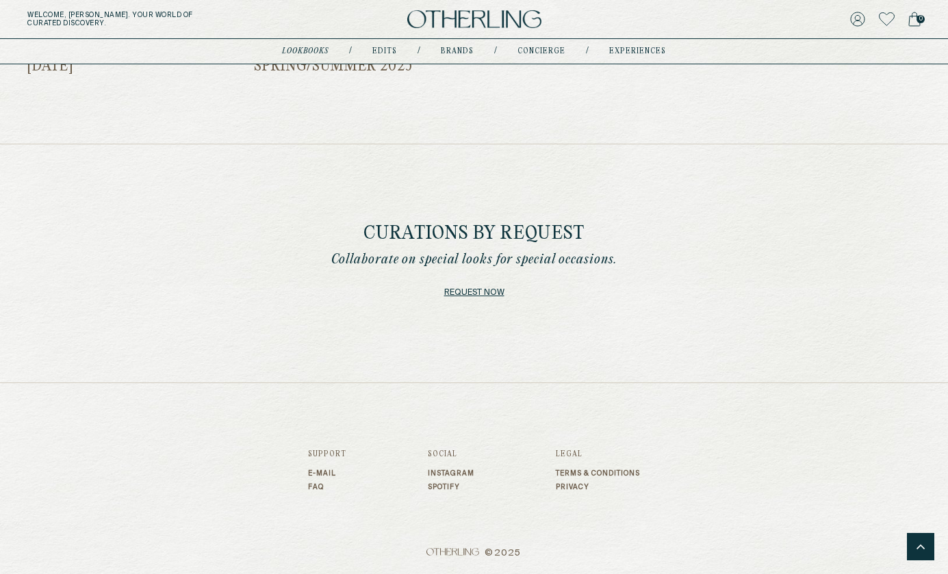
scroll to position [895, 0]
click at [483, 290] on link "Request now" at bounding box center [474, 292] width 60 height 19
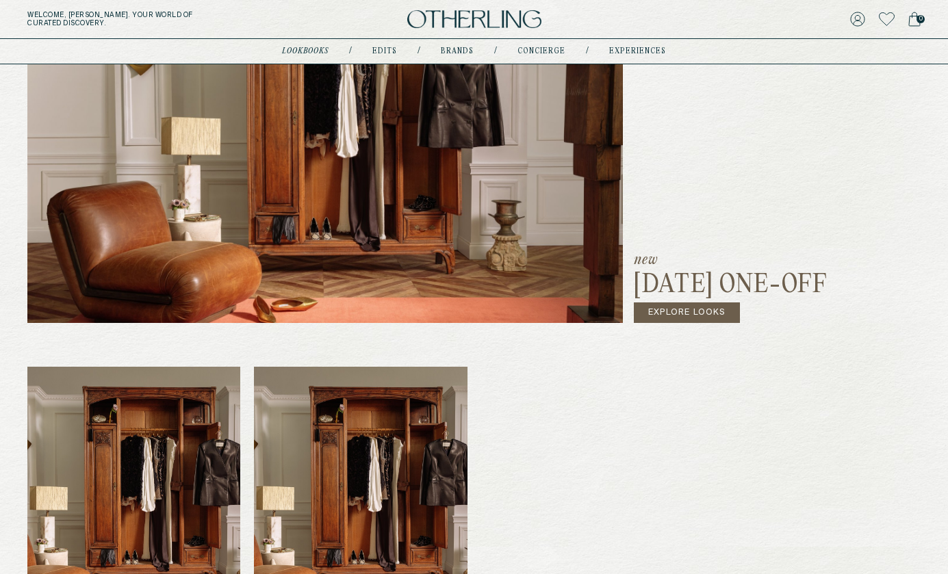
scroll to position [509, 0]
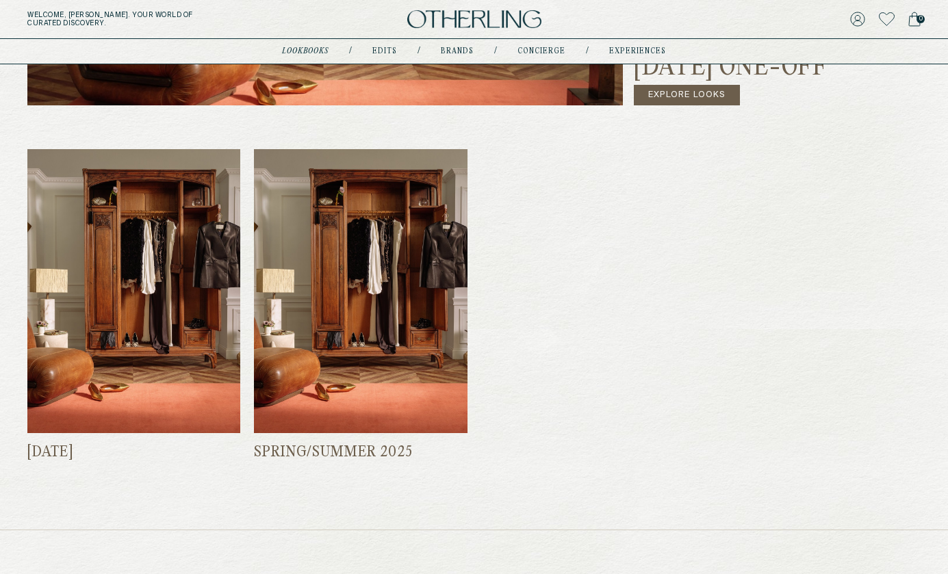
click at [680, 93] on link "Explore Looks" at bounding box center [687, 95] width 106 height 21
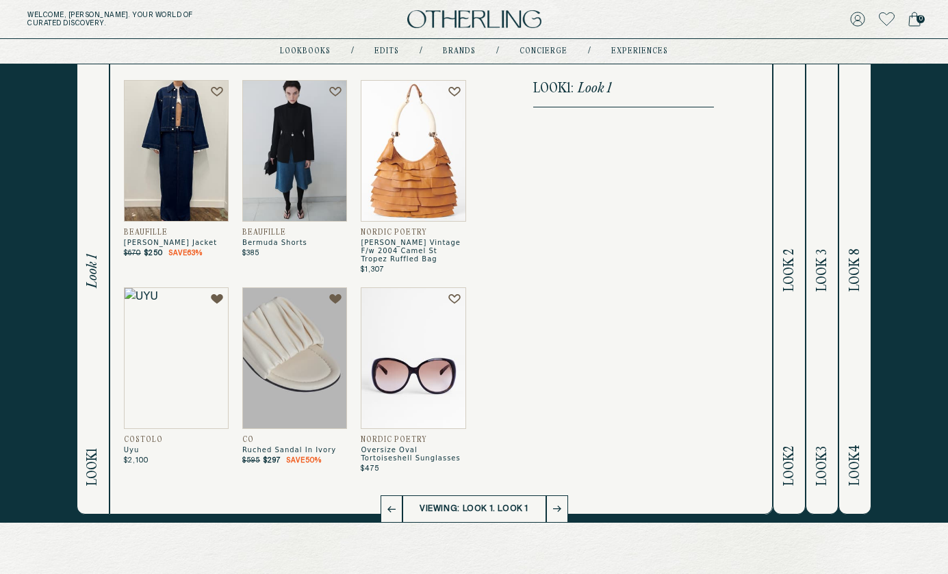
scroll to position [53, 0]
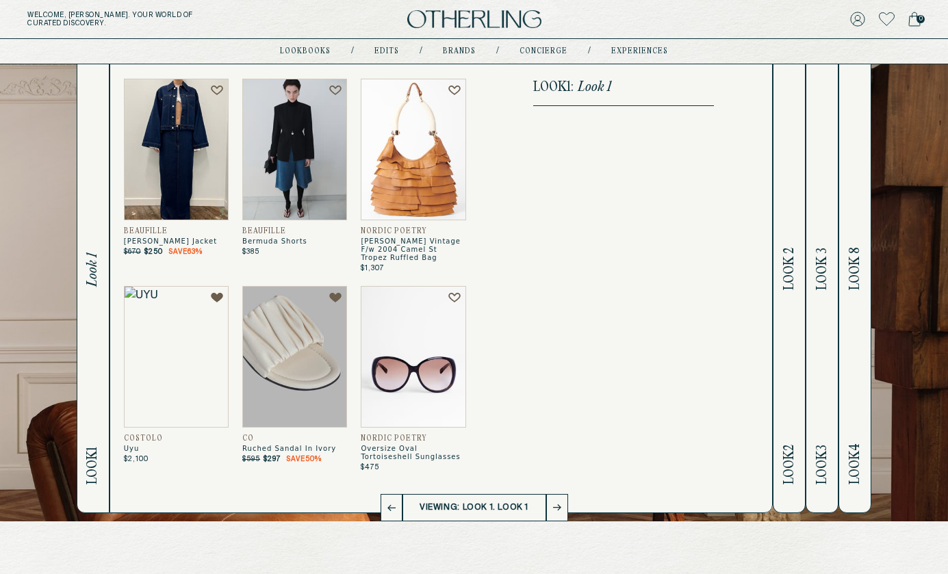
click at [791, 264] on span "Look 2" at bounding box center [790, 269] width 16 height 42
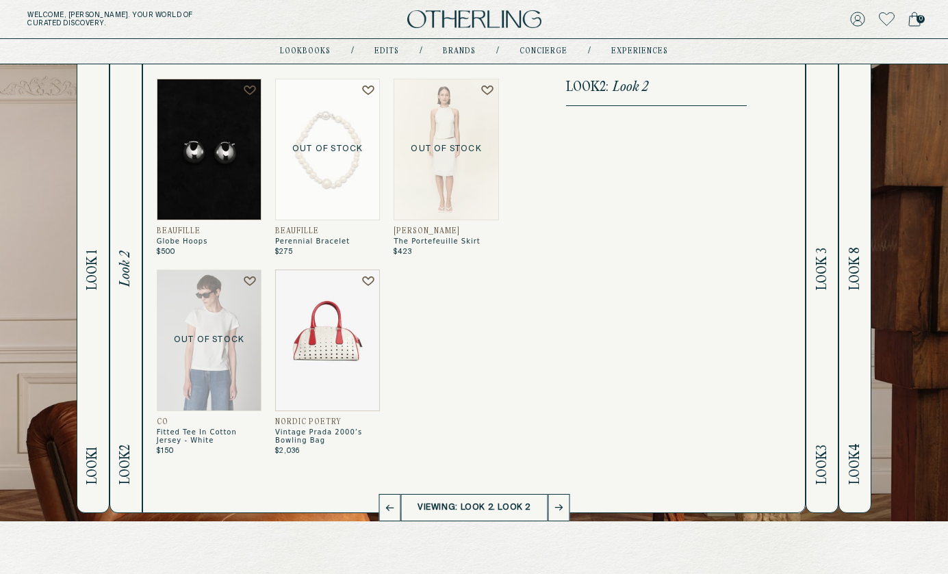
click at [817, 263] on span "Look 3" at bounding box center [822, 269] width 16 height 42
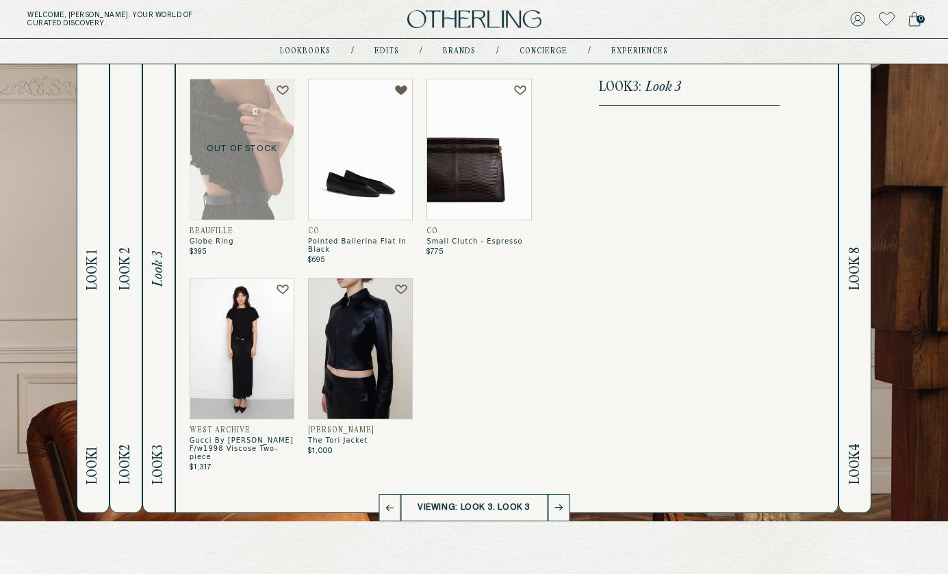
click at [855, 261] on span "Look 8" at bounding box center [855, 268] width 16 height 43
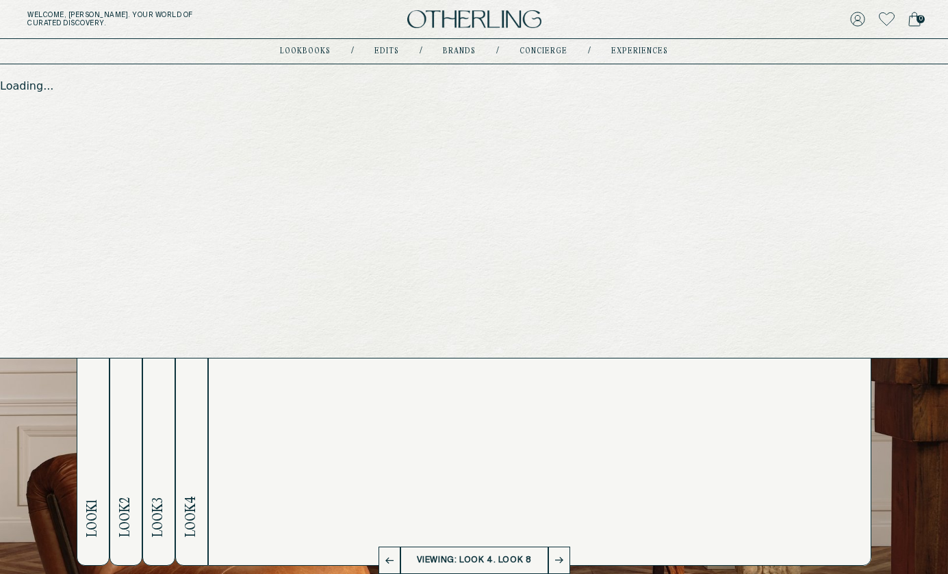
scroll to position [0, 0]
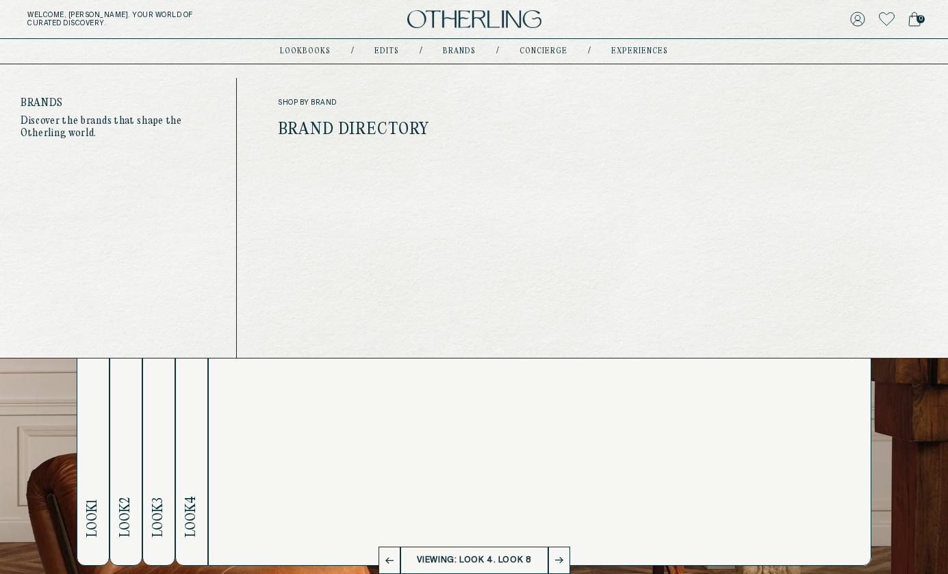
click at [463, 47] on nav "lookbooks / Edits / Brands / concierge / experiences" at bounding box center [474, 51] width 388 height 11
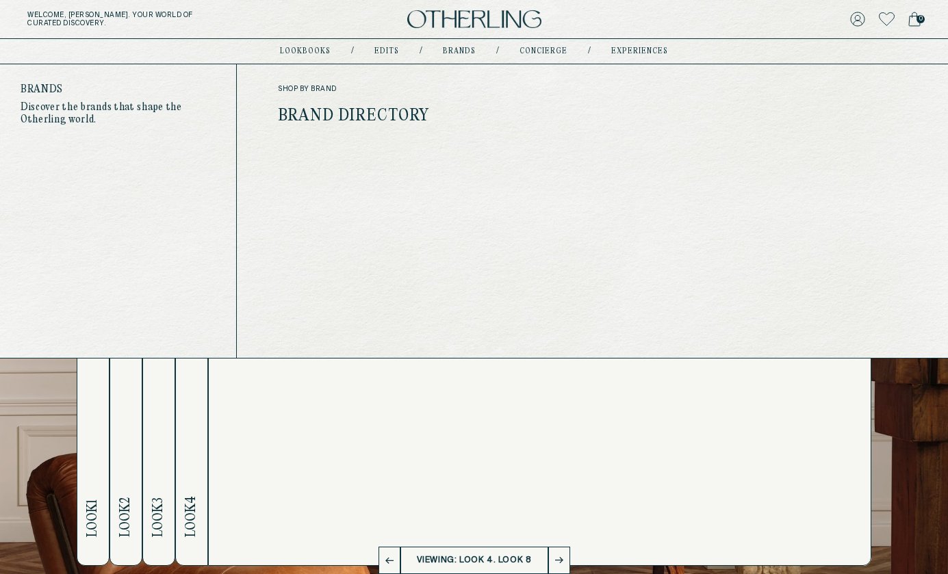
click at [338, 120] on link "Brand Directory" at bounding box center [353, 116] width 151 height 18
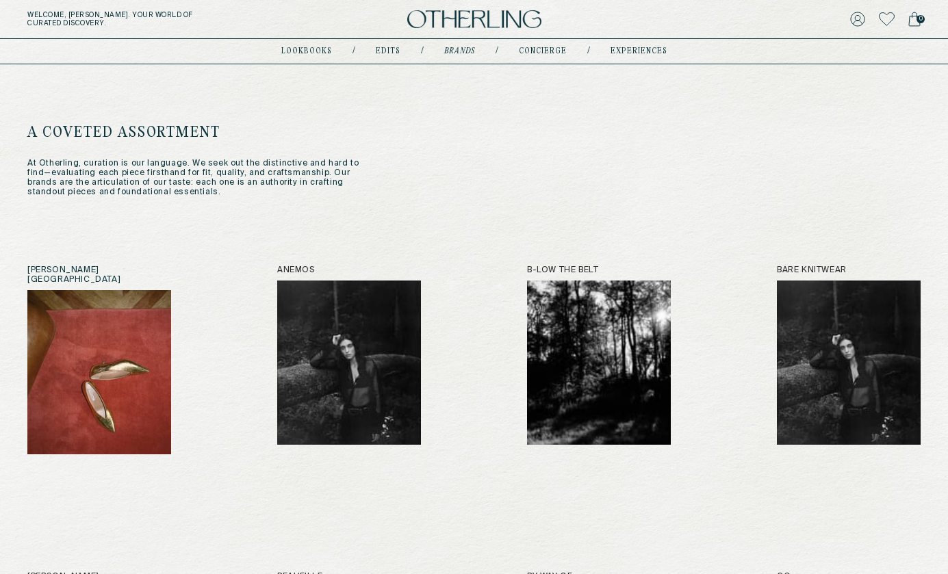
click at [158, 333] on img at bounding box center [99, 372] width 144 height 164
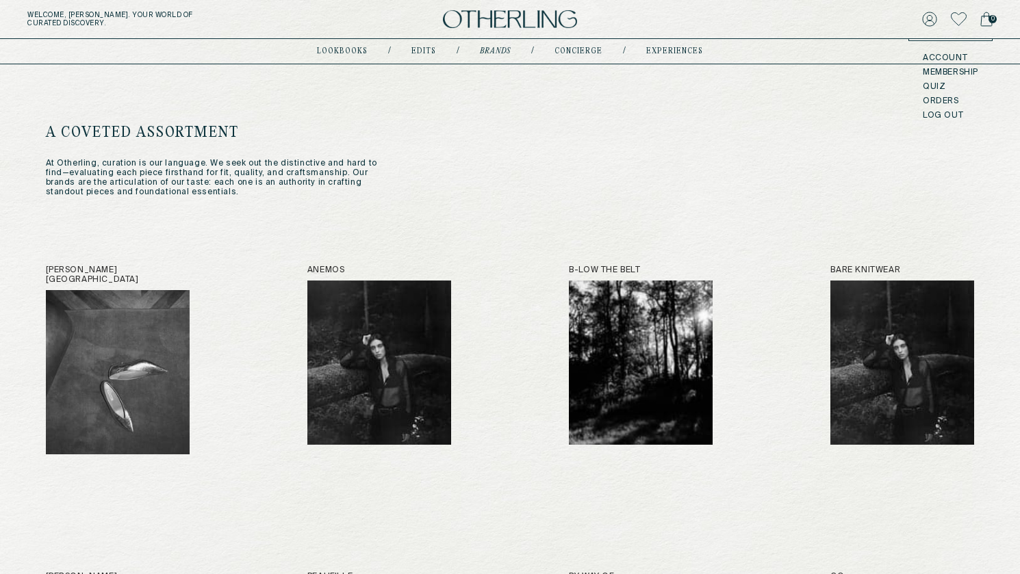
click at [929, 17] on icon at bounding box center [929, 19] width 15 height 15
click at [936, 28] on button at bounding box center [929, 19] width 15 height 19
click at [930, 23] on icon at bounding box center [929, 19] width 15 height 15
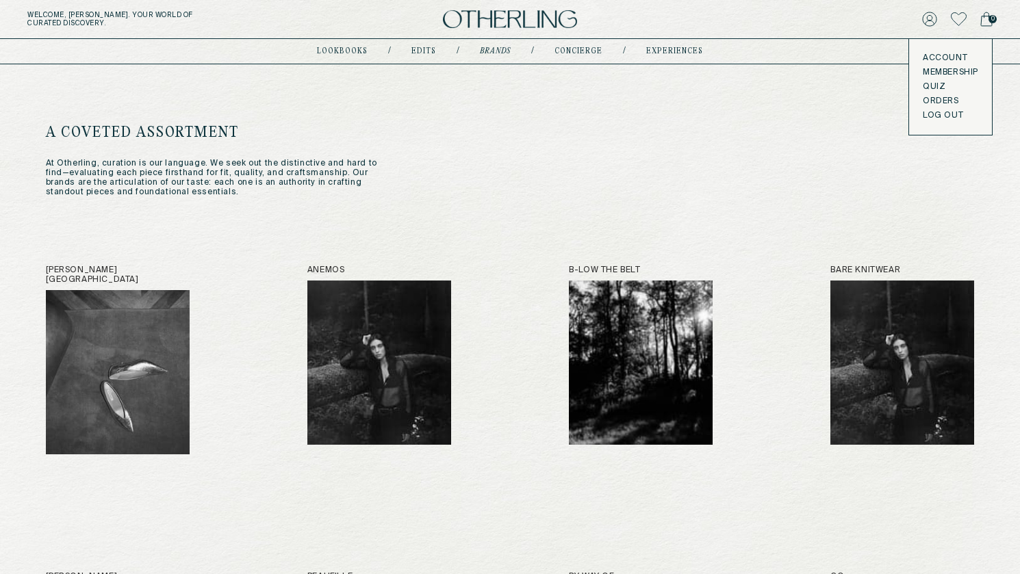
click at [932, 16] on icon at bounding box center [929, 19] width 15 height 15
click at [942, 69] on link "Membership" at bounding box center [950, 72] width 55 height 11
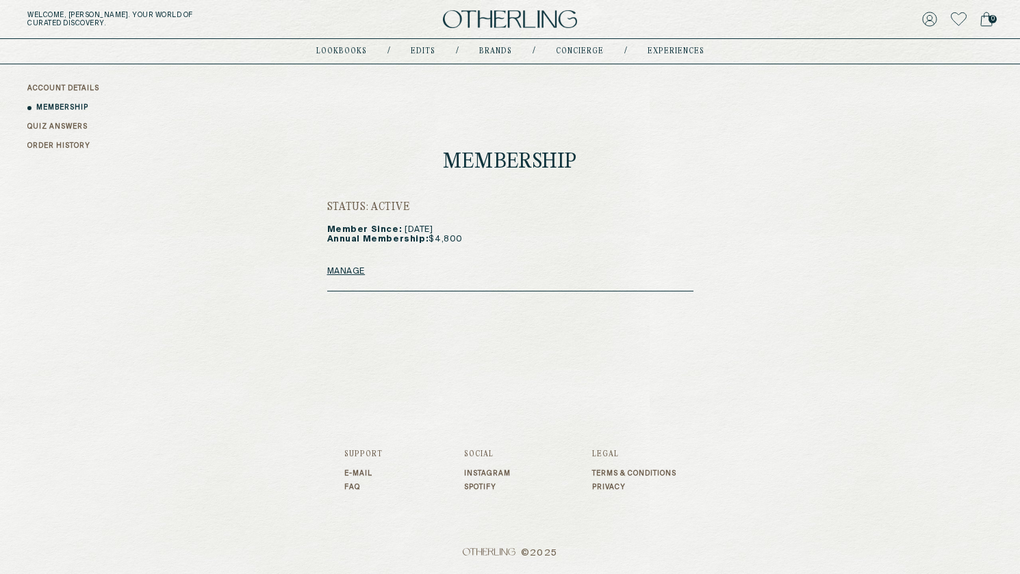
click at [73, 125] on link "QUIZ ANSWERS" at bounding box center [57, 127] width 60 height 10
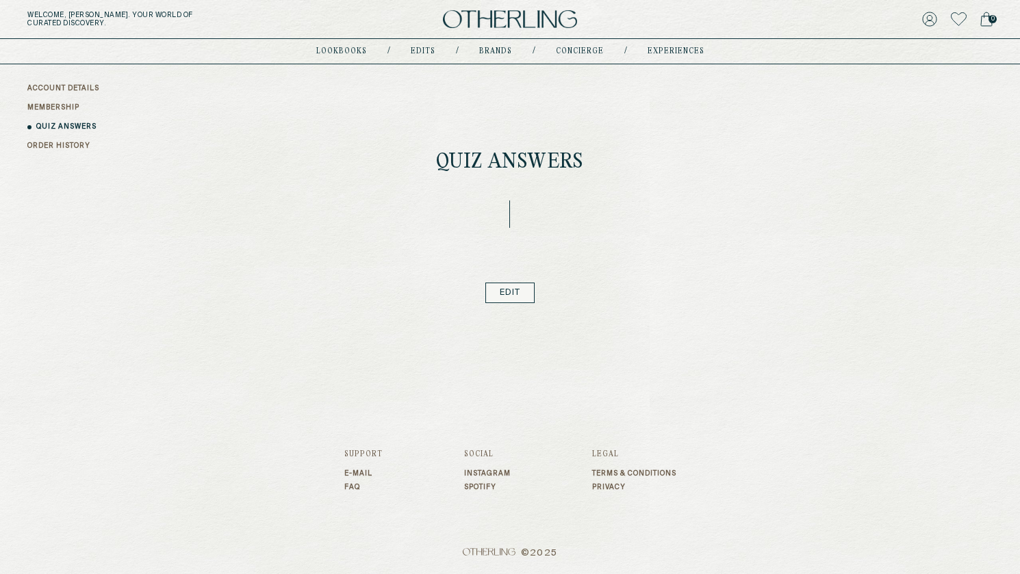
click at [75, 142] on link "ORDER HISTORY" at bounding box center [58, 146] width 63 height 10
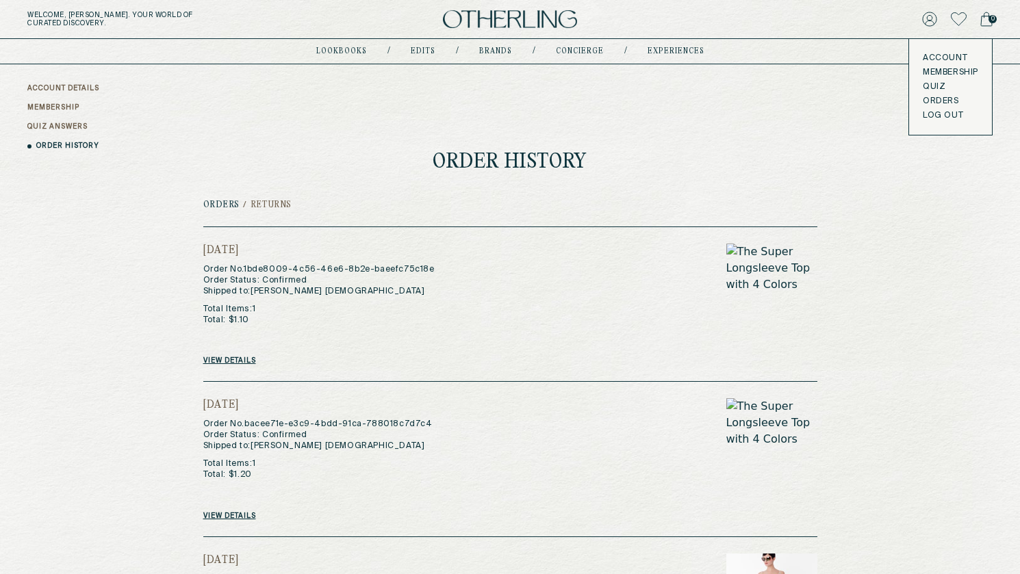
click at [935, 55] on link "Account" at bounding box center [950, 58] width 55 height 11
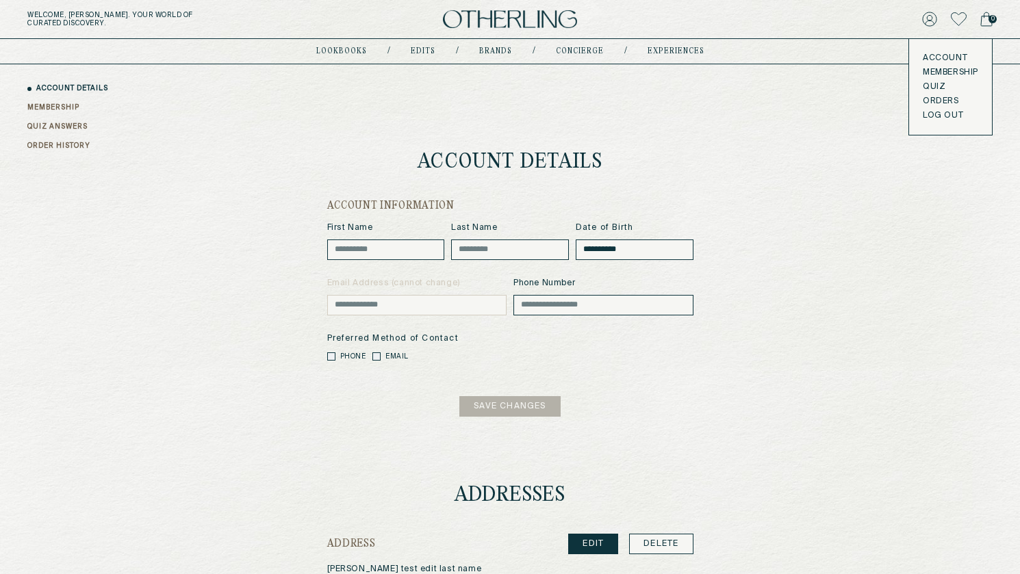
click at [947, 21] on div "0" at bounding box center [832, 19] width 322 height 19
click at [947, 21] on icon at bounding box center [959, 19] width 16 height 14
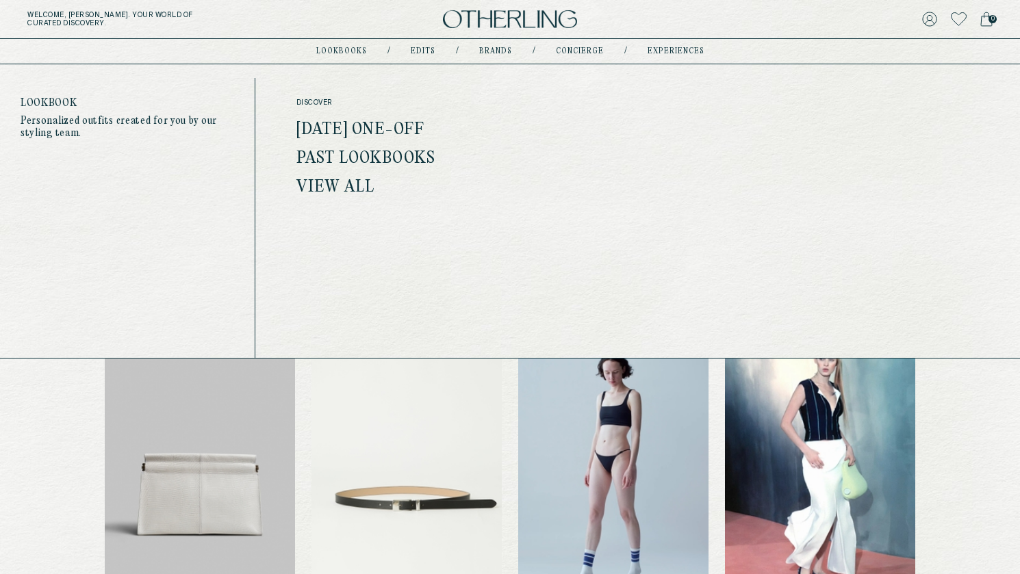
click link "lookbooks"
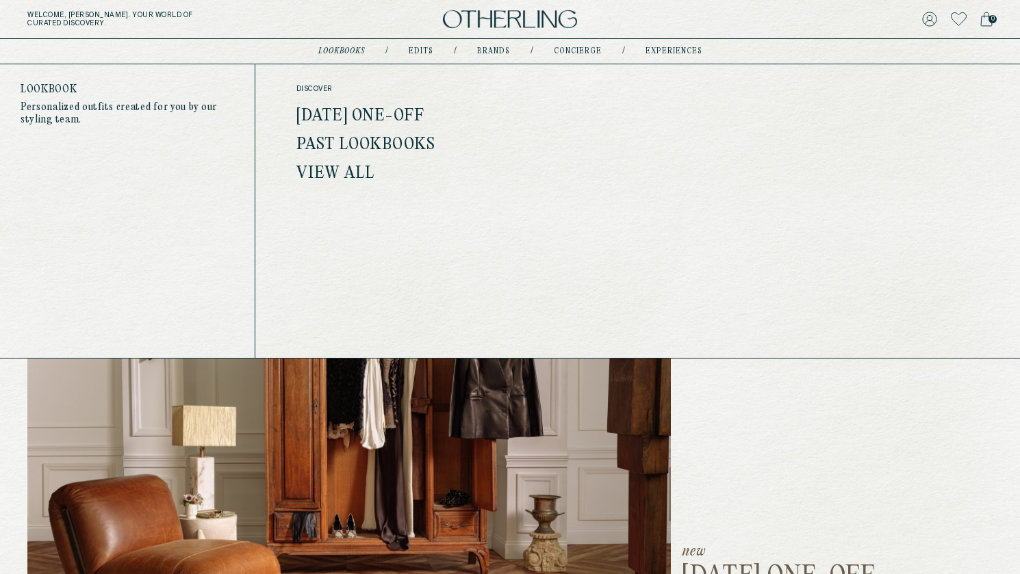
click link "Past Lookbooks"
click p "Personalized outfits created for you by our styling team."
click link "View All"
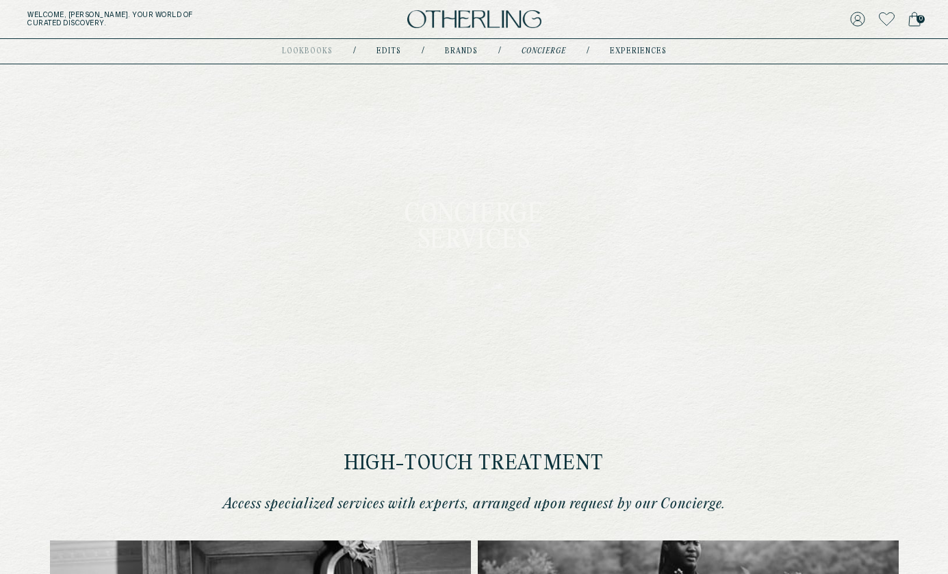
type input "********"
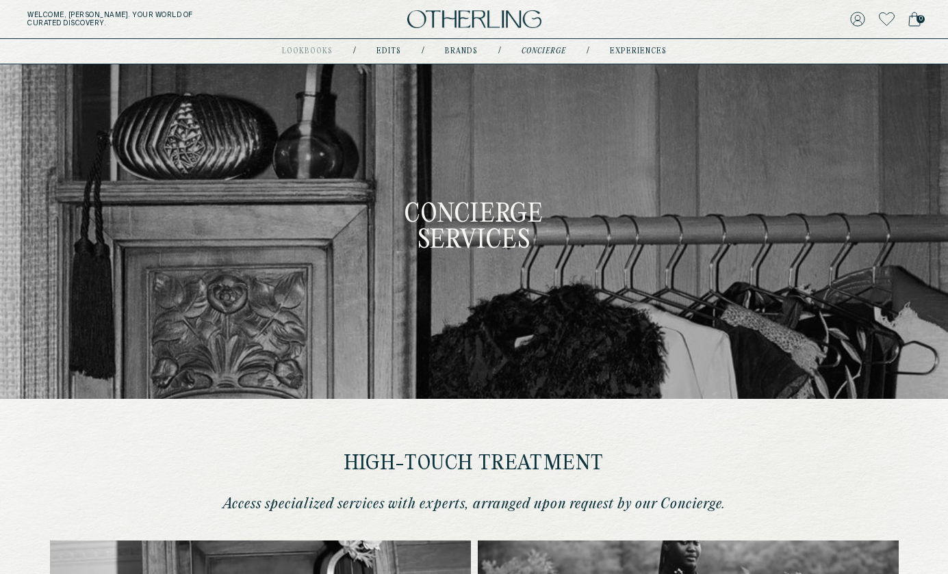
type input "**********"
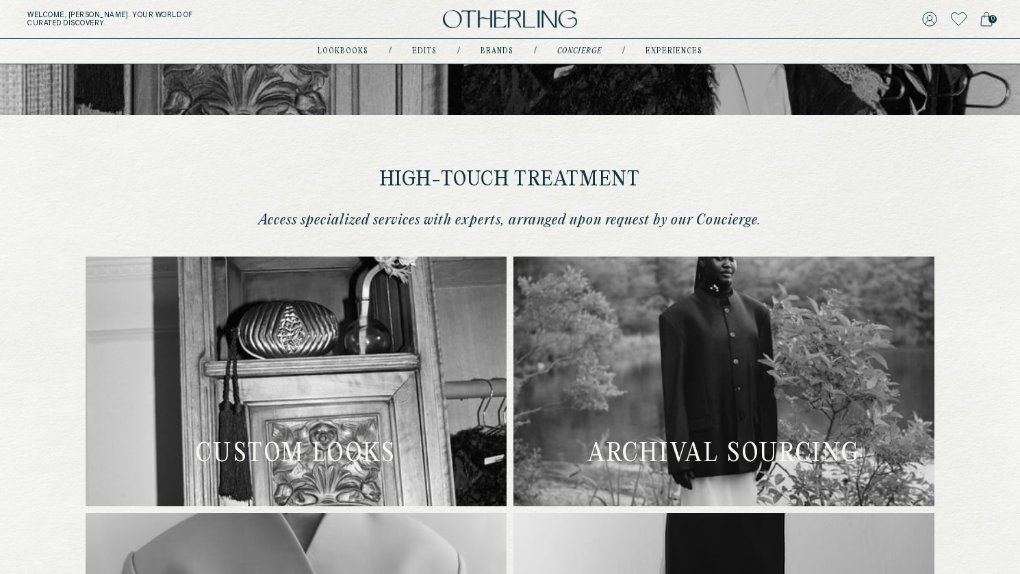
scroll to position [285, 0]
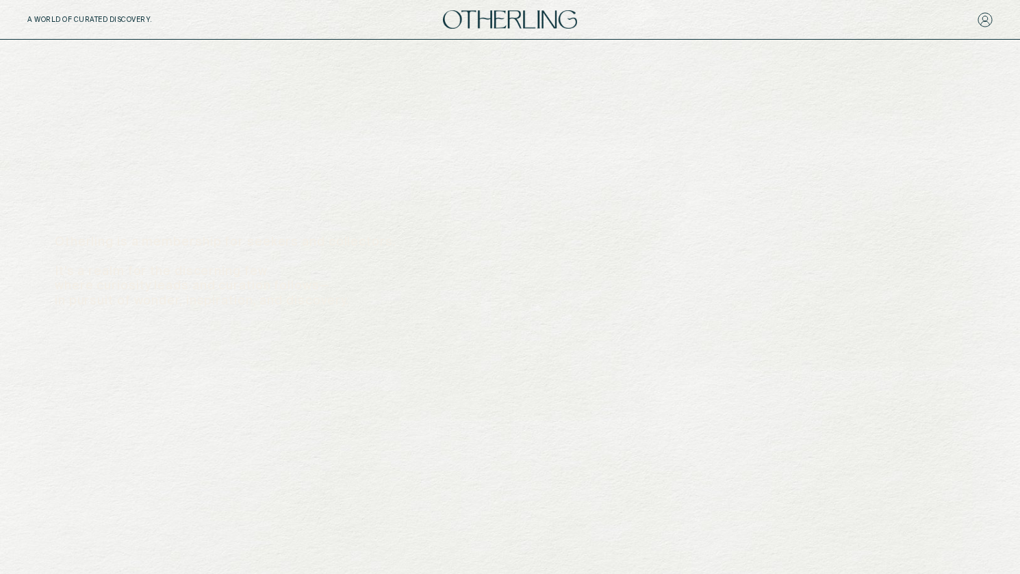
scroll to position [525, 0]
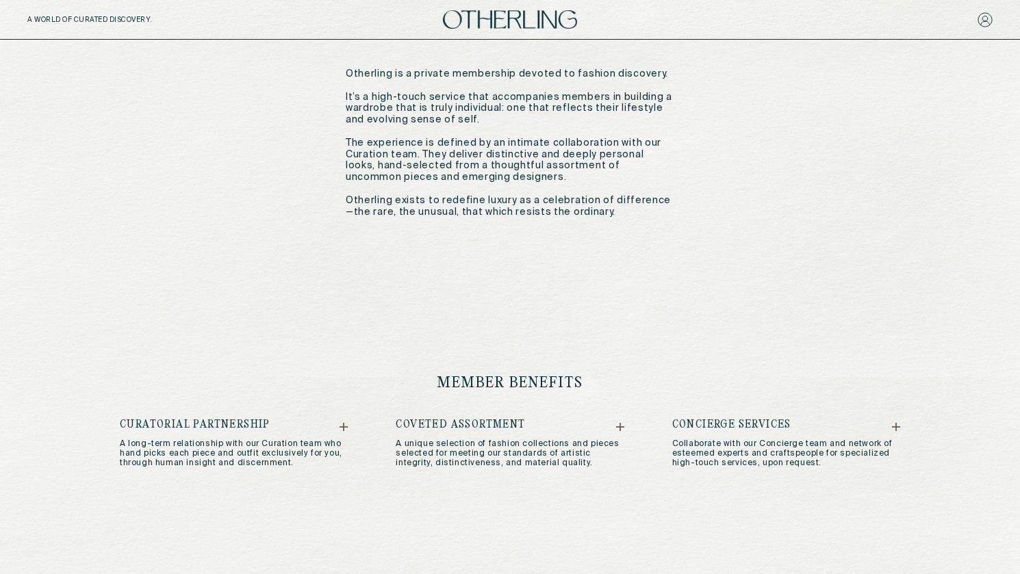
click at [230, 439] on p "A long-term relationship with our Curation team who hand picks each piece and o…" at bounding box center [234, 453] width 228 height 29
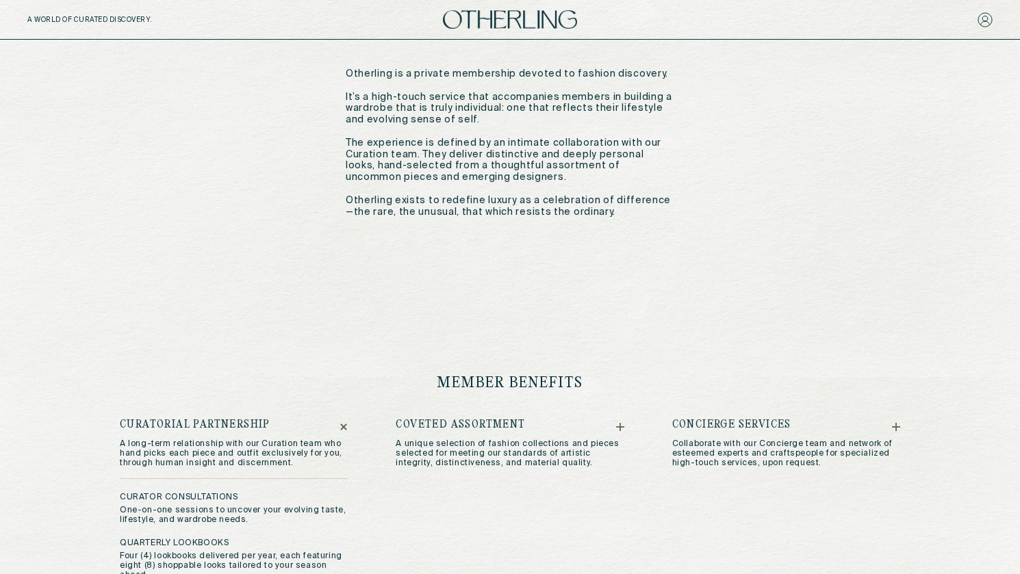
scroll to position [901, 0]
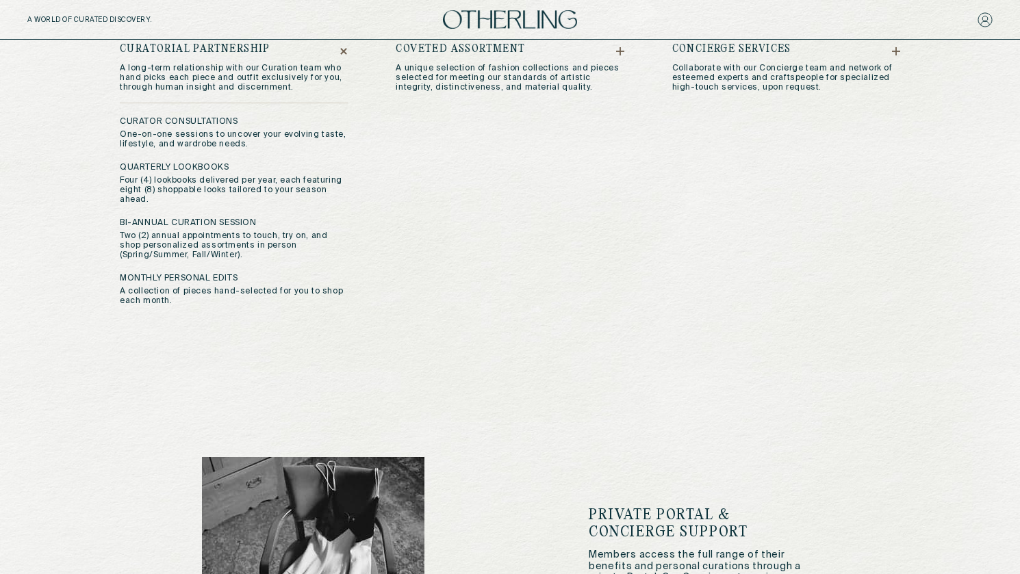
click at [489, 68] on p "A unique selection of fashion collections and pieces selected for meeting our s…" at bounding box center [510, 78] width 228 height 29
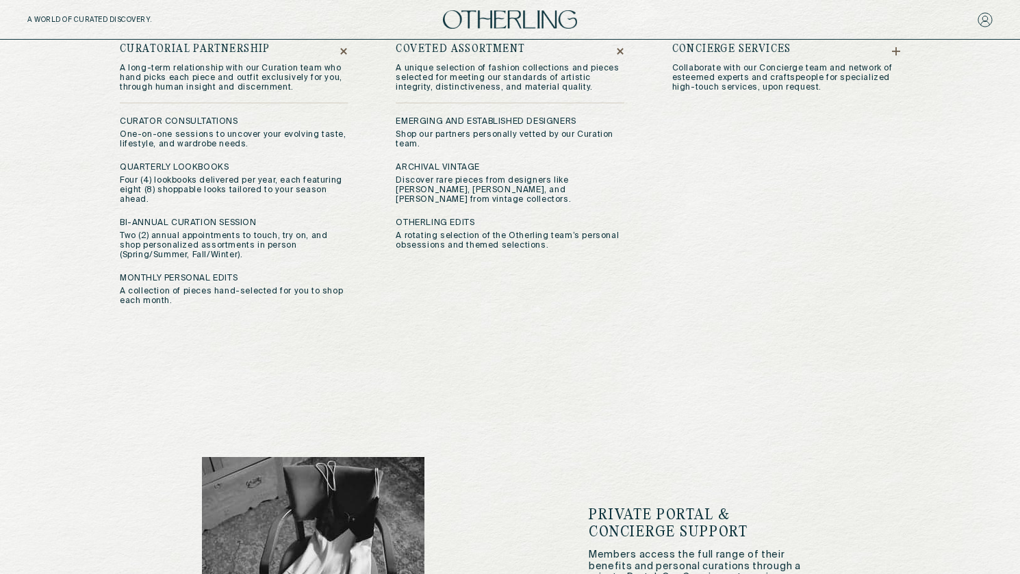
click at [721, 68] on p "Collaborate with our Concierge team and network of esteemed experts and craftsp…" at bounding box center [786, 78] width 228 height 29
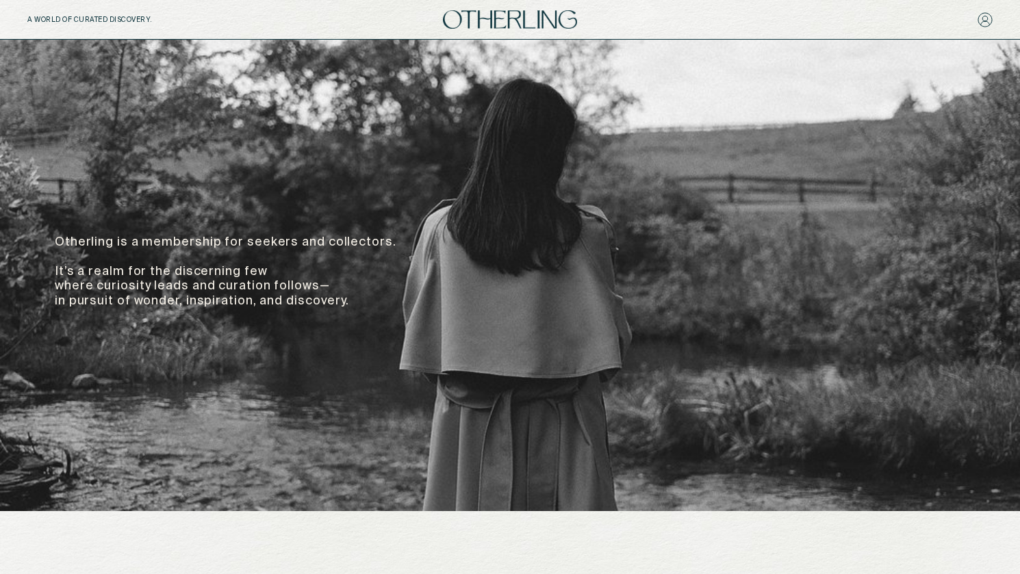
scroll to position [0, 0]
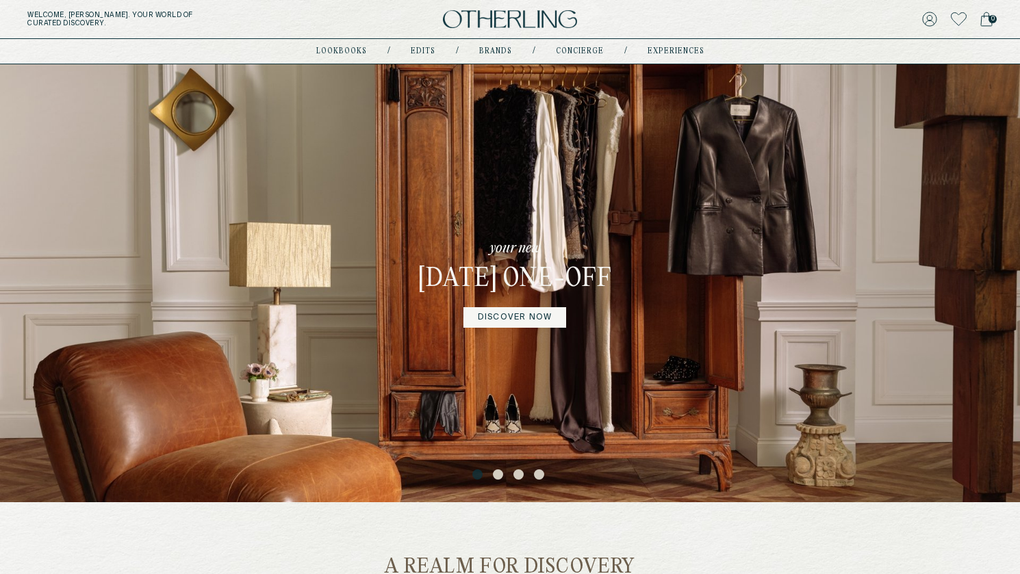
click at [902, 248] on div "your new [DATE] One-off DISCOVER NOW" at bounding box center [510, 283] width 1020 height 438
click at [497, 476] on button "2" at bounding box center [500, 476] width 14 height 14
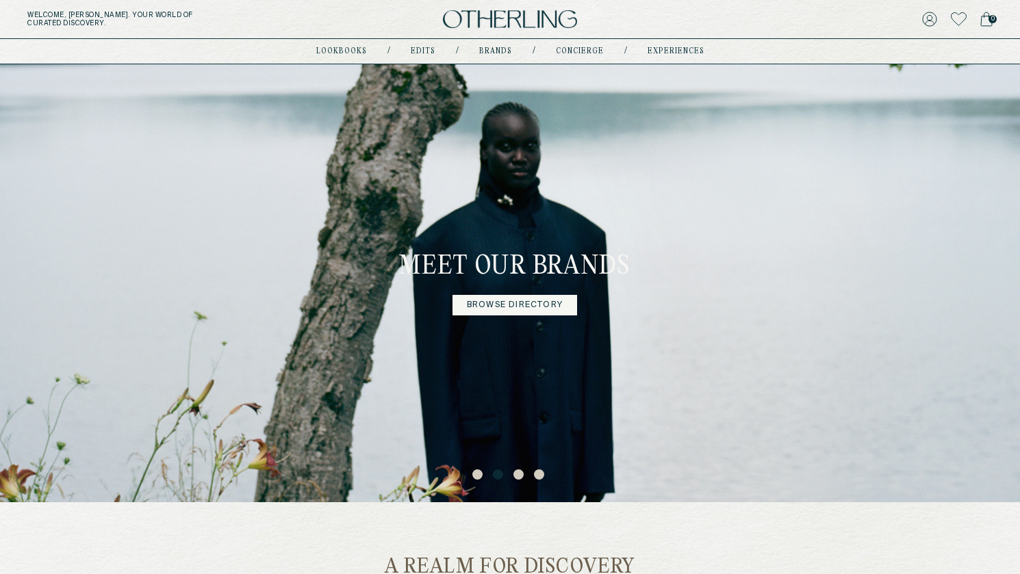
click at [519, 474] on button "3" at bounding box center [520, 476] width 14 height 14
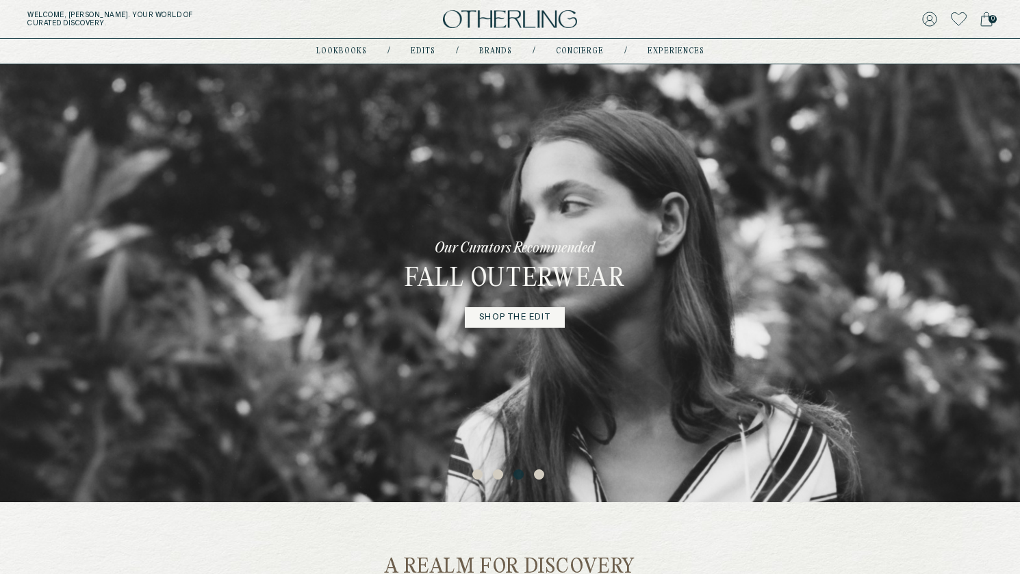
click at [498, 476] on button "2" at bounding box center [500, 476] width 14 height 14
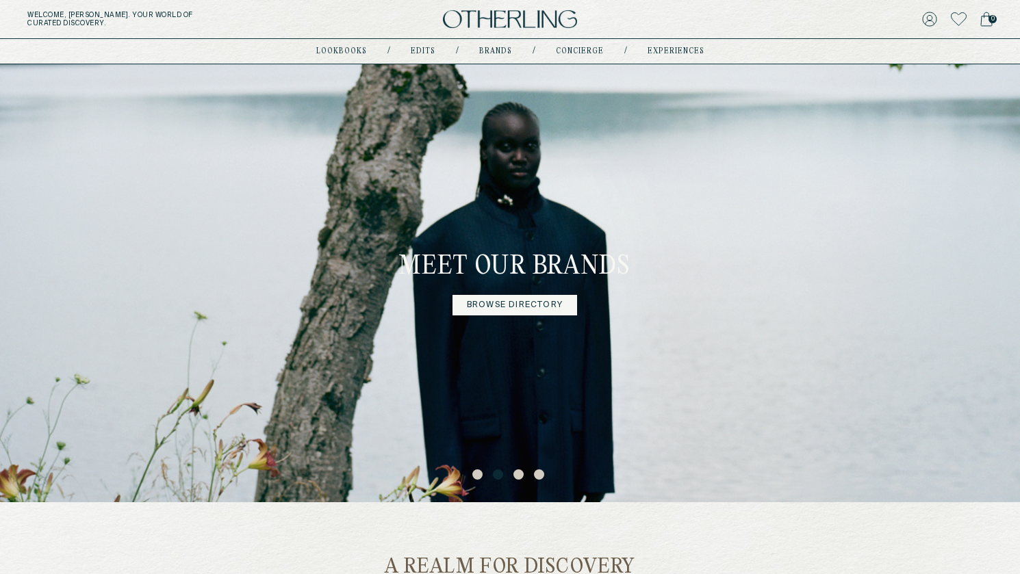
click at [480, 476] on button "1" at bounding box center [479, 476] width 14 height 14
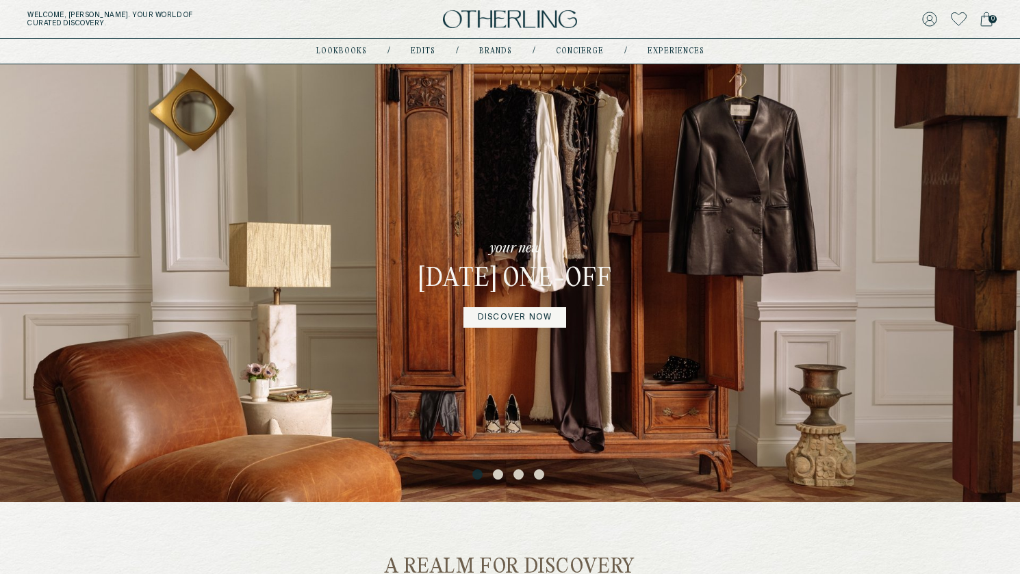
click at [500, 476] on button "2" at bounding box center [500, 476] width 14 height 14
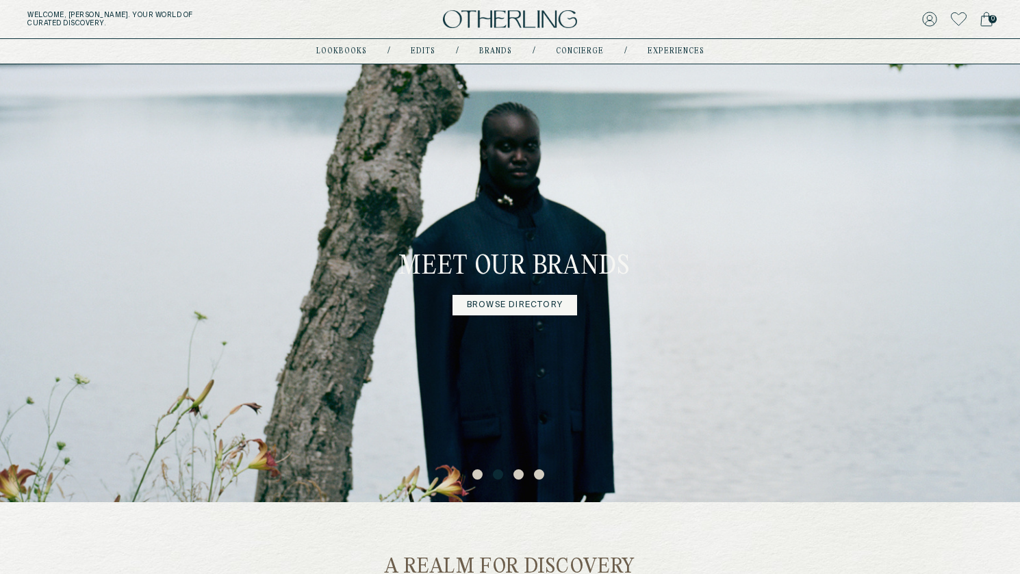
click at [517, 473] on button "3" at bounding box center [520, 476] width 14 height 14
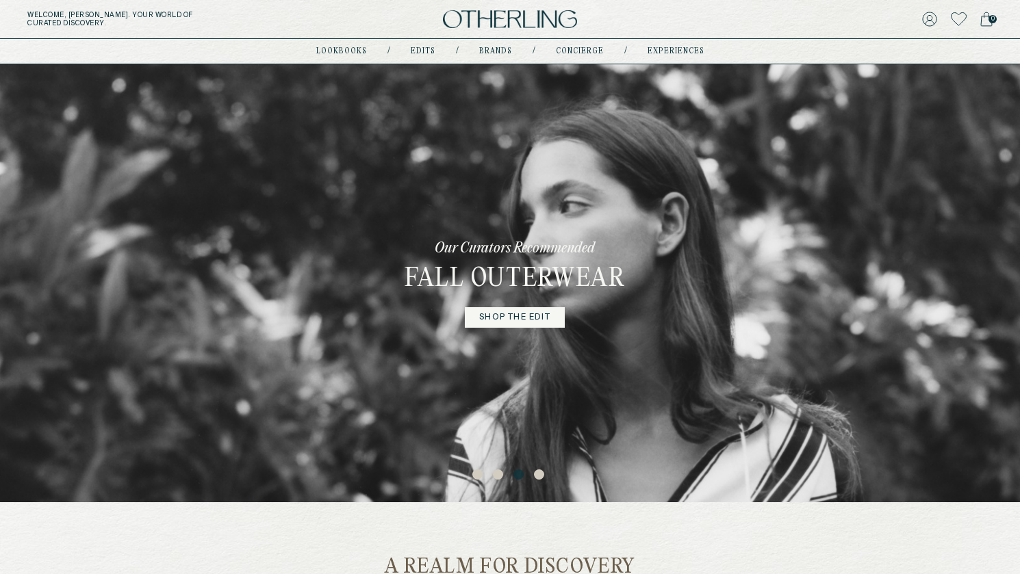
click at [540, 474] on button "4" at bounding box center [541, 476] width 14 height 14
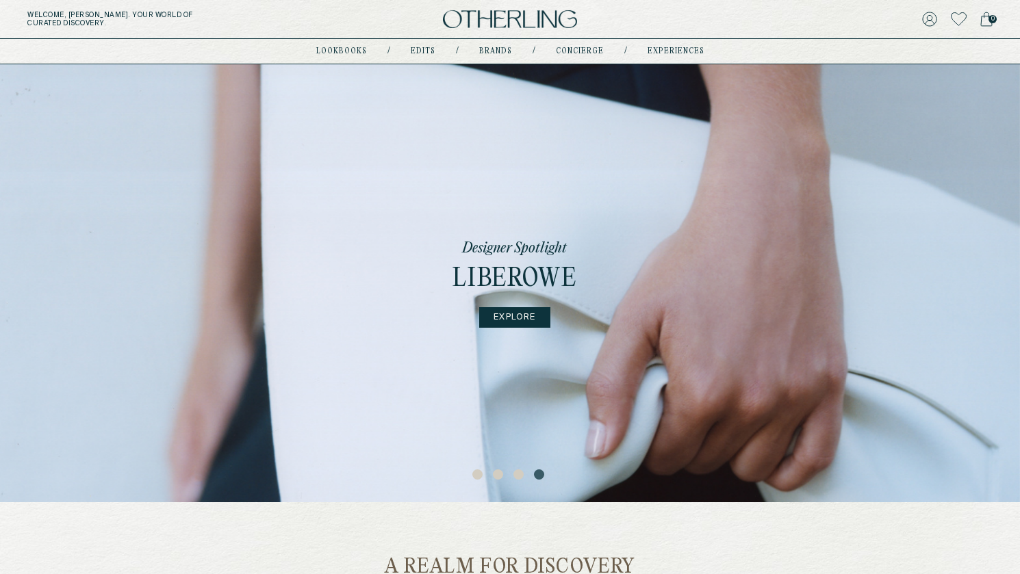
click at [496, 476] on button "2" at bounding box center [500, 476] width 14 height 14
